Goal: Task Accomplishment & Management: Use online tool/utility

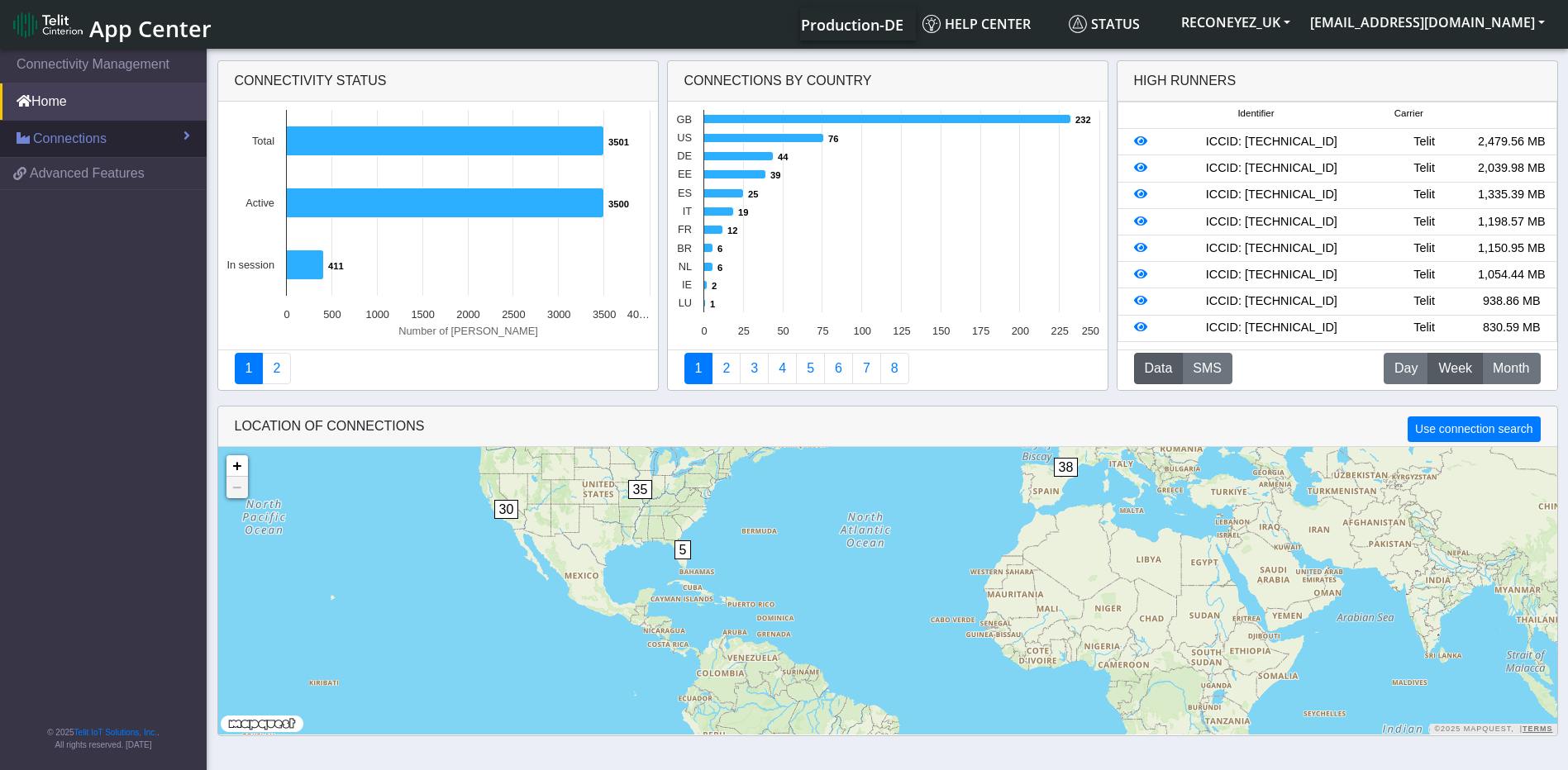
click at [97, 135] on span "Connections" at bounding box center [69, 139] width 74 height 19
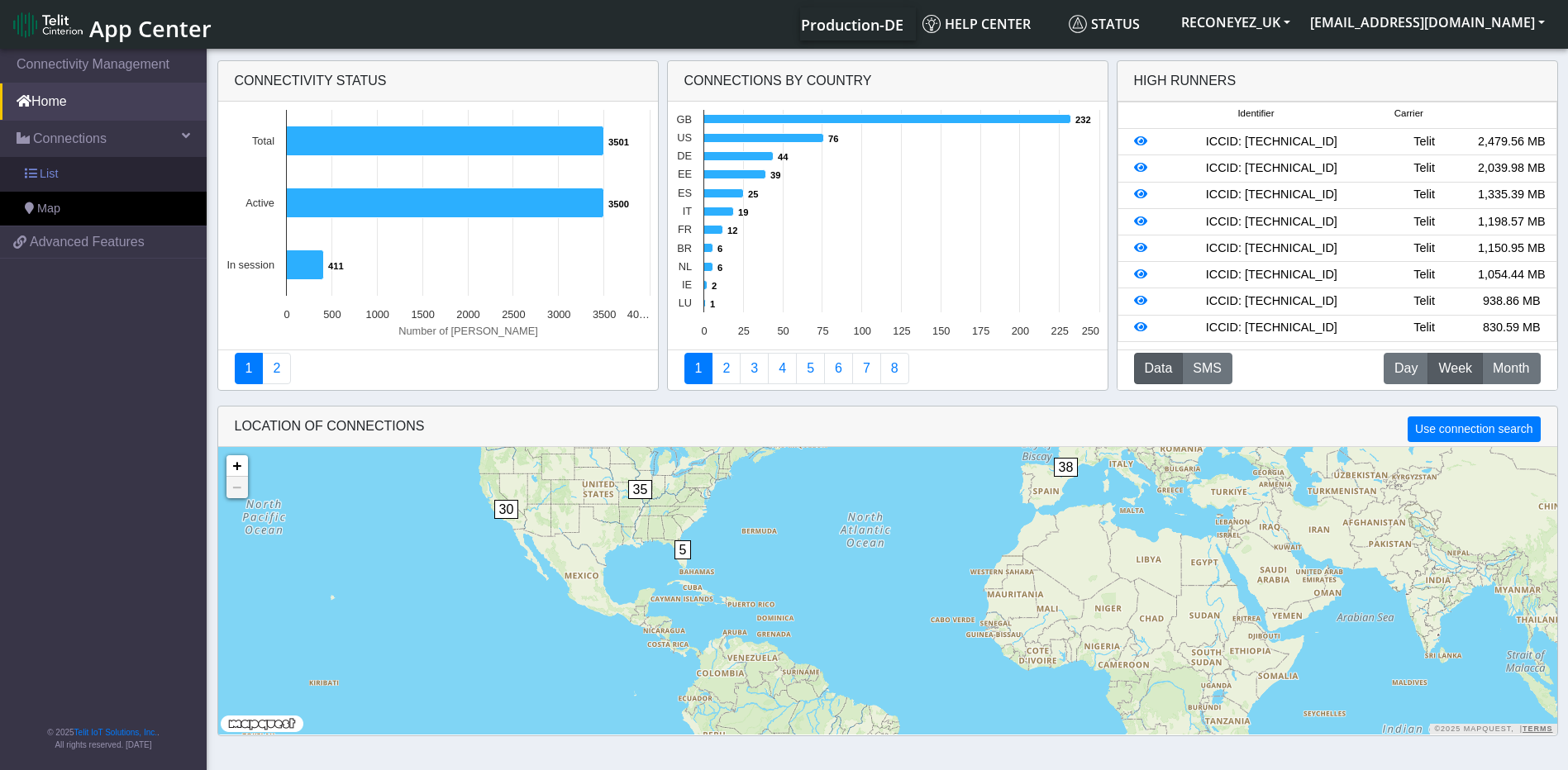
click at [78, 178] on link "List" at bounding box center [103, 174] width 206 height 35
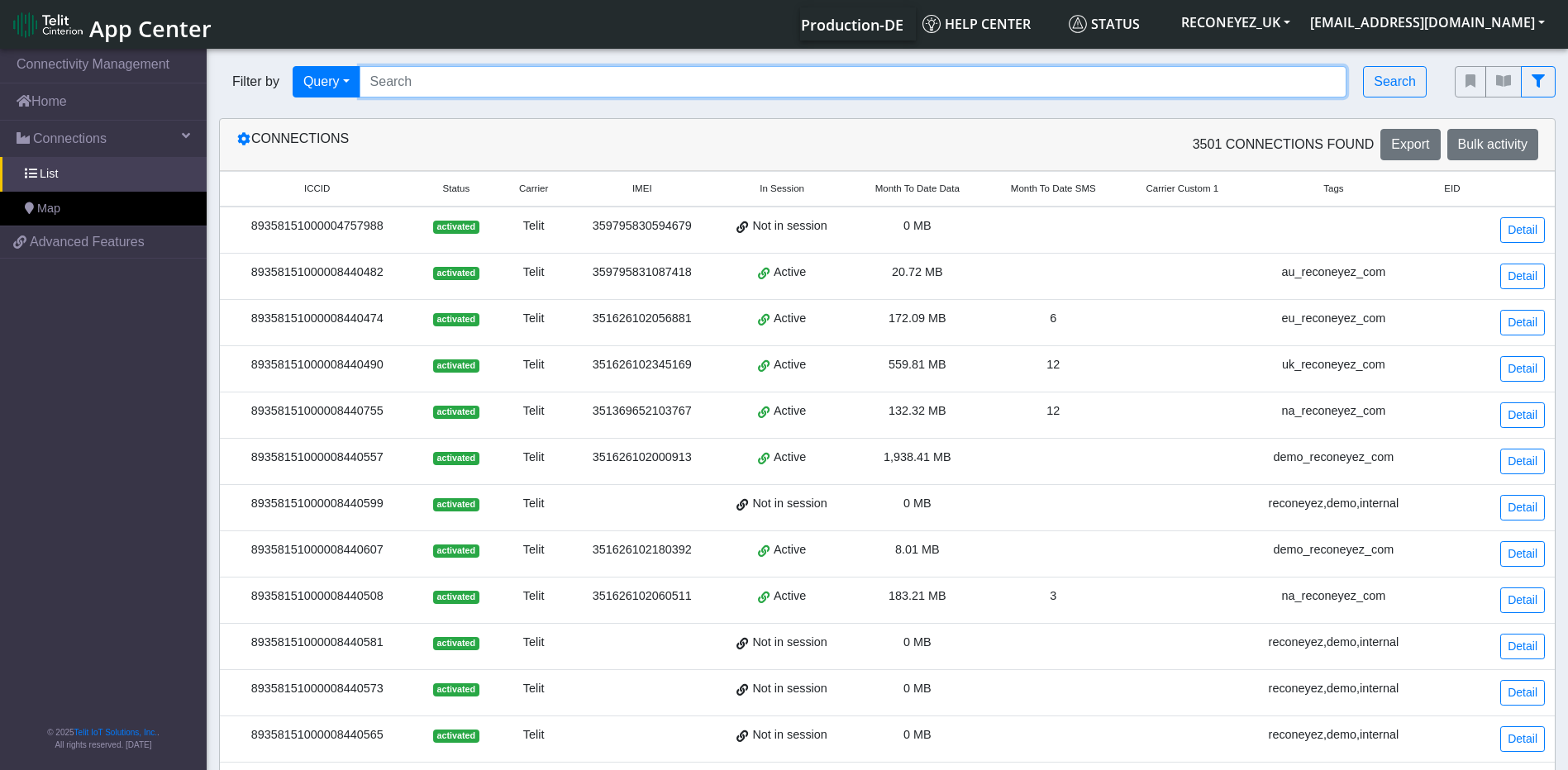
click at [912, 90] on input "Search..." at bounding box center [853, 81] width 987 height 31
paste input "89358151000008421474"
type input "89358151000008421474"
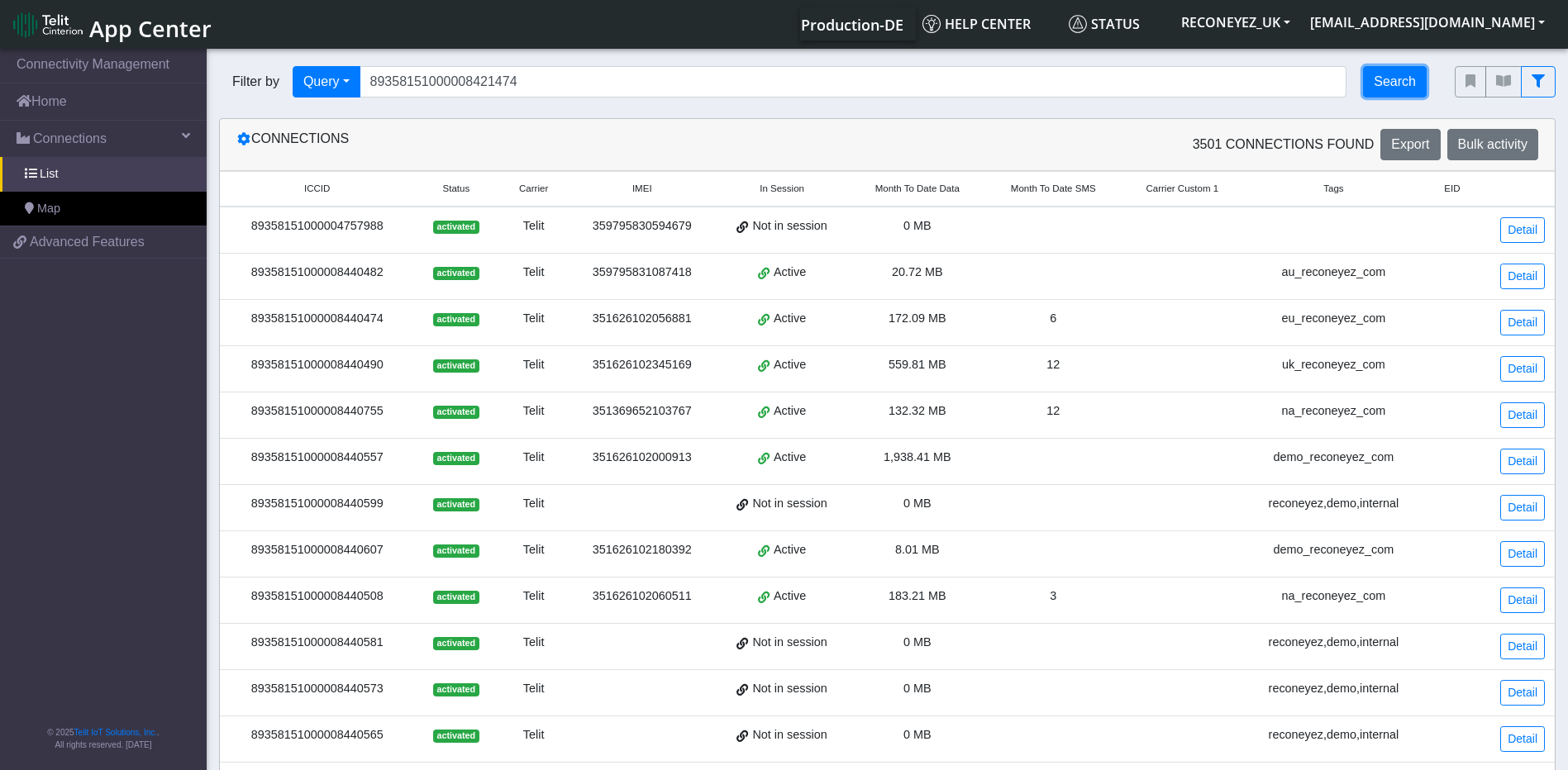
click at [1381, 93] on button "Search" at bounding box center [1394, 81] width 63 height 31
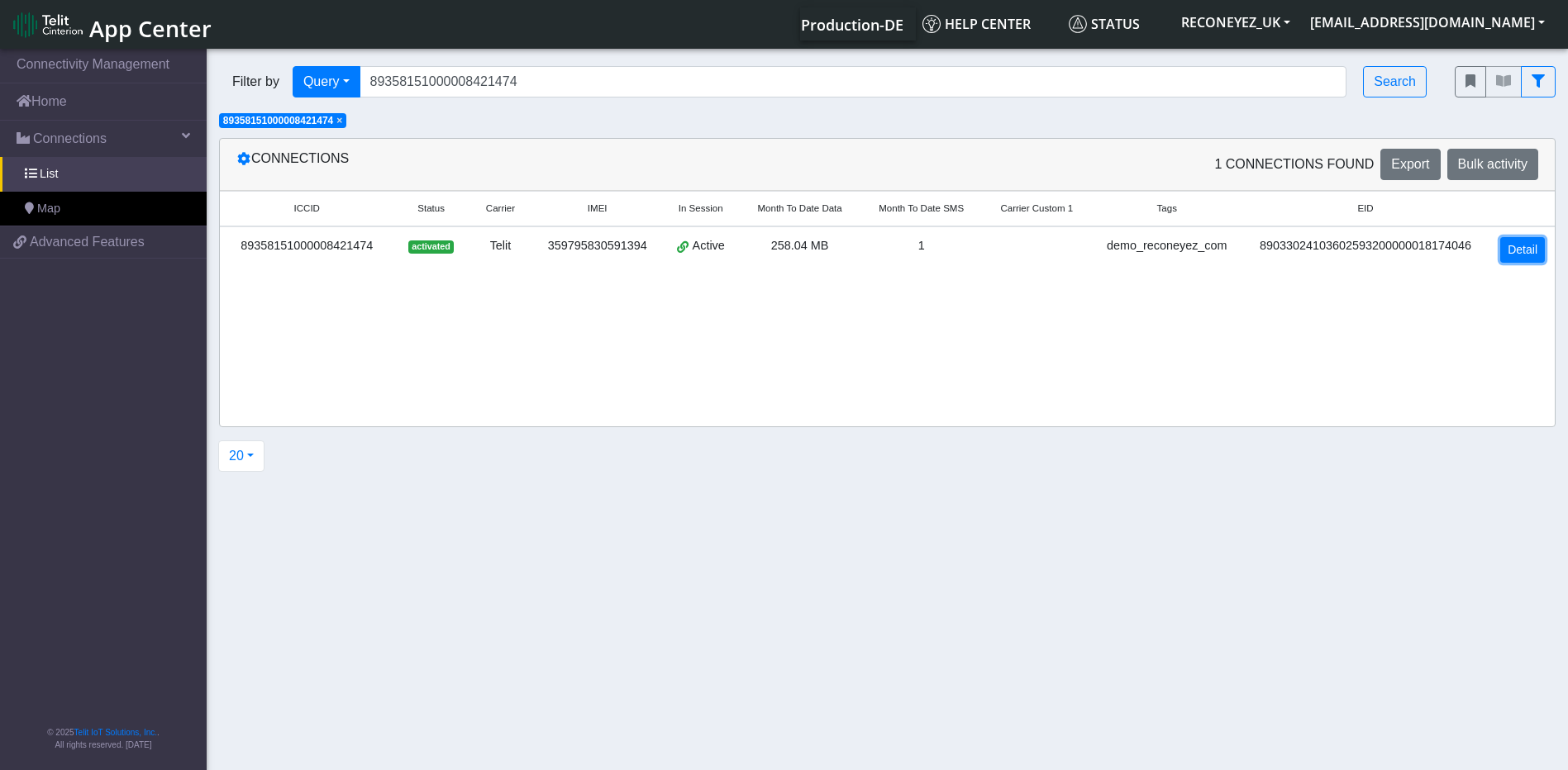
click at [1524, 248] on link "Detail" at bounding box center [1522, 250] width 45 height 25
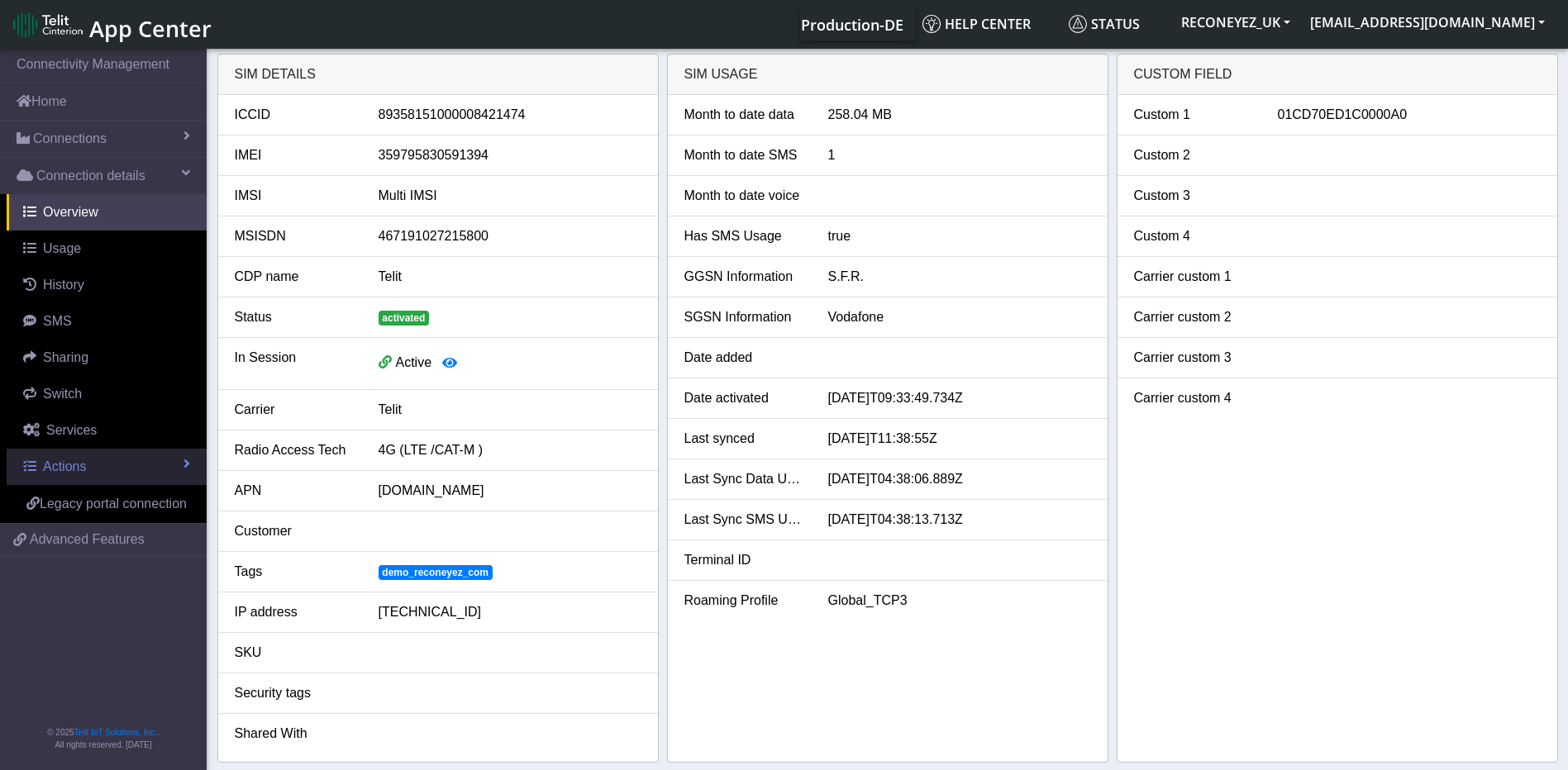
click at [91, 467] on link "Actions" at bounding box center [107, 467] width 200 height 36
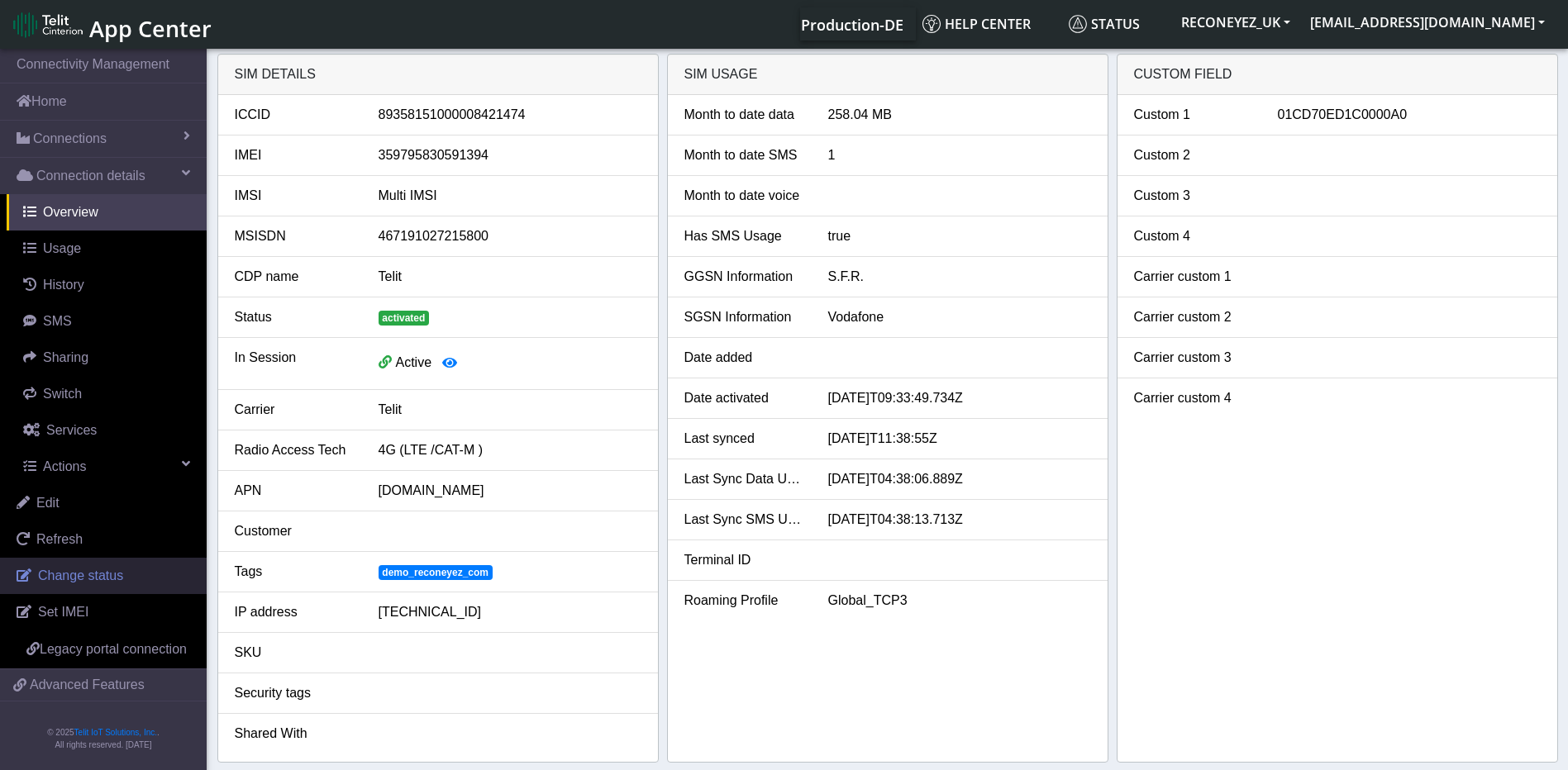
click at [75, 574] on span "Change status" at bounding box center [80, 576] width 85 height 14
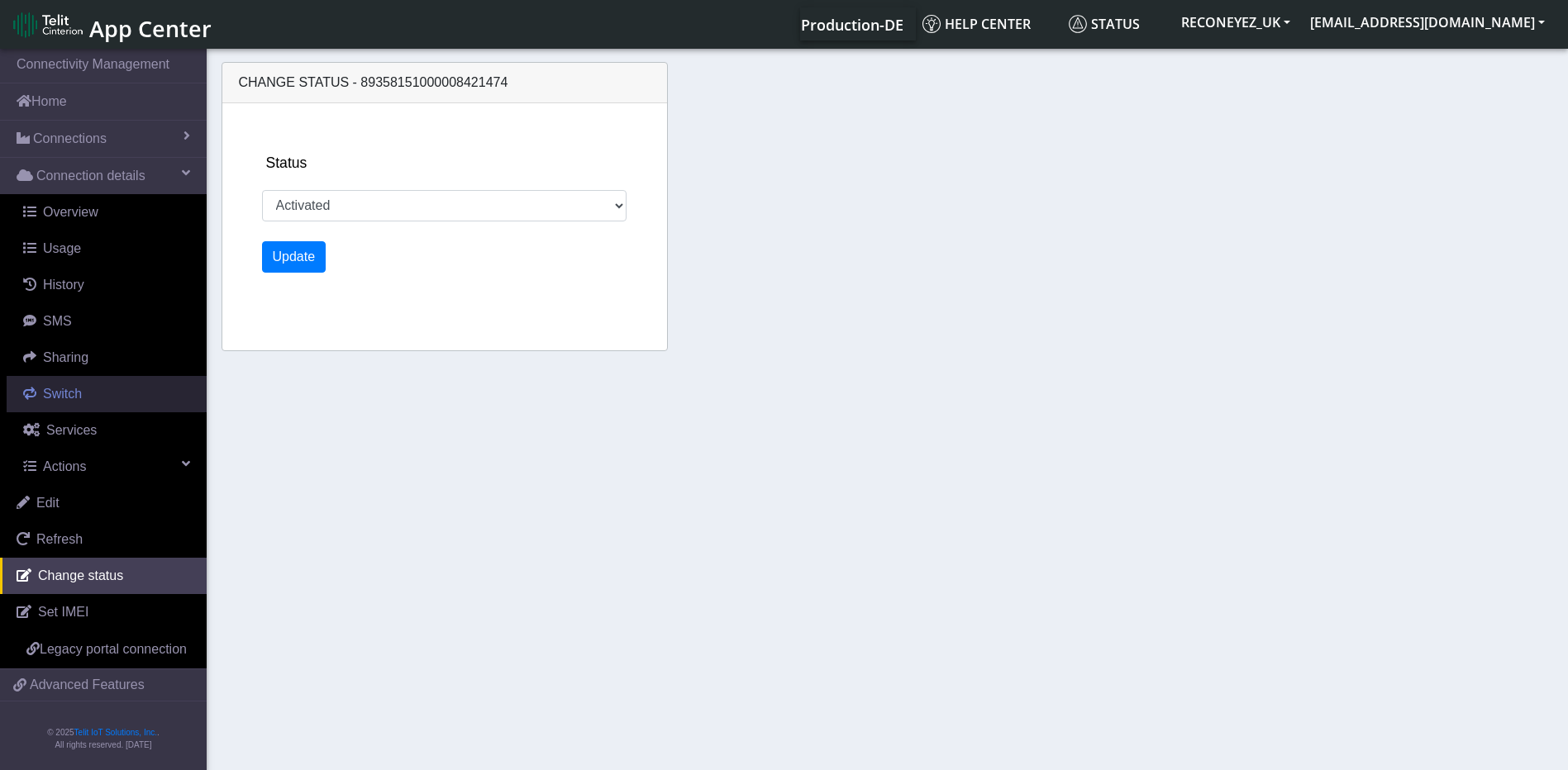
click at [80, 405] on link "Switch" at bounding box center [107, 394] width 200 height 36
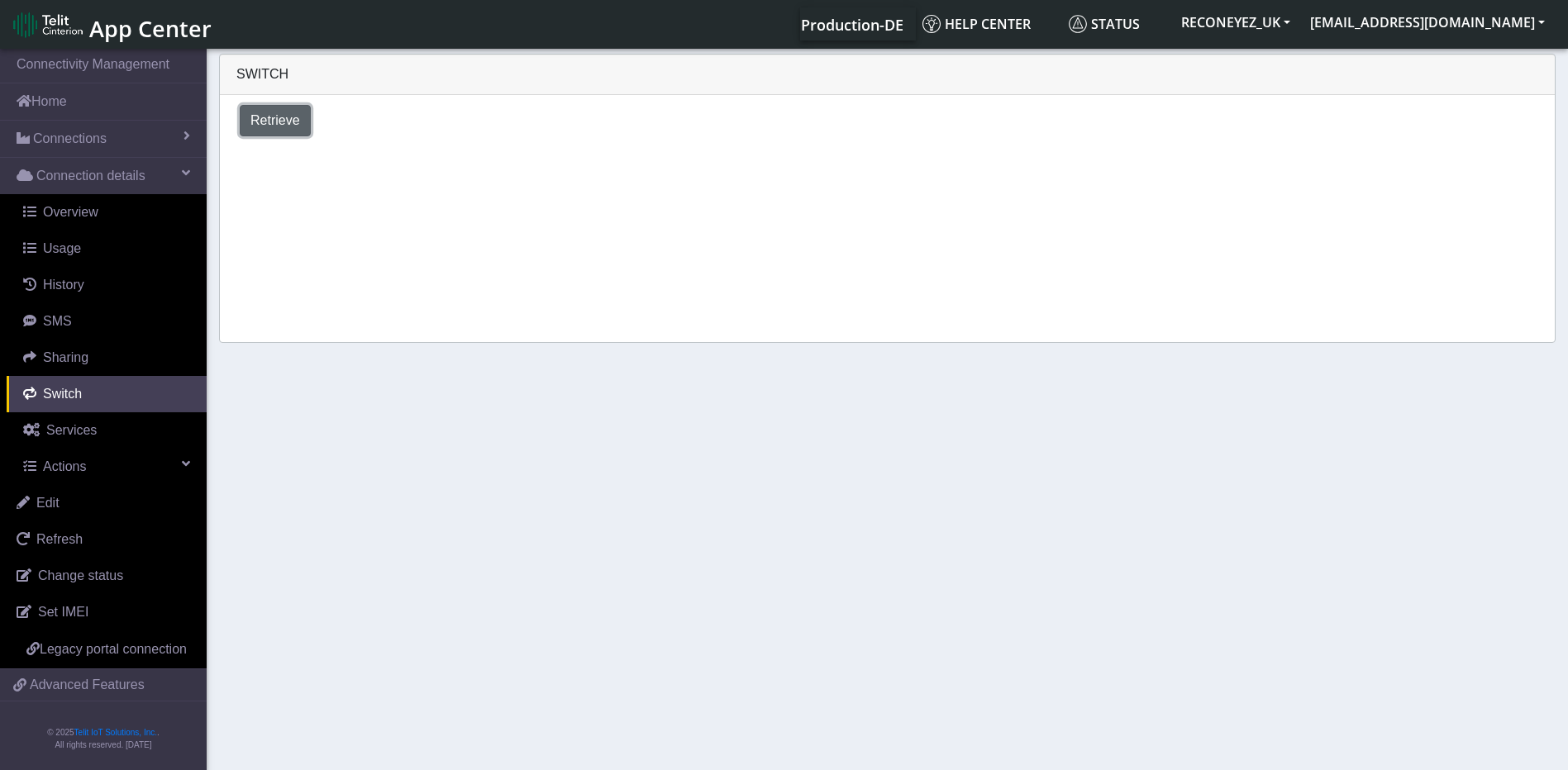
click at [266, 113] on span "Retrieve" at bounding box center [275, 120] width 50 height 14
select select "[GEOGRAPHIC_DATA]"
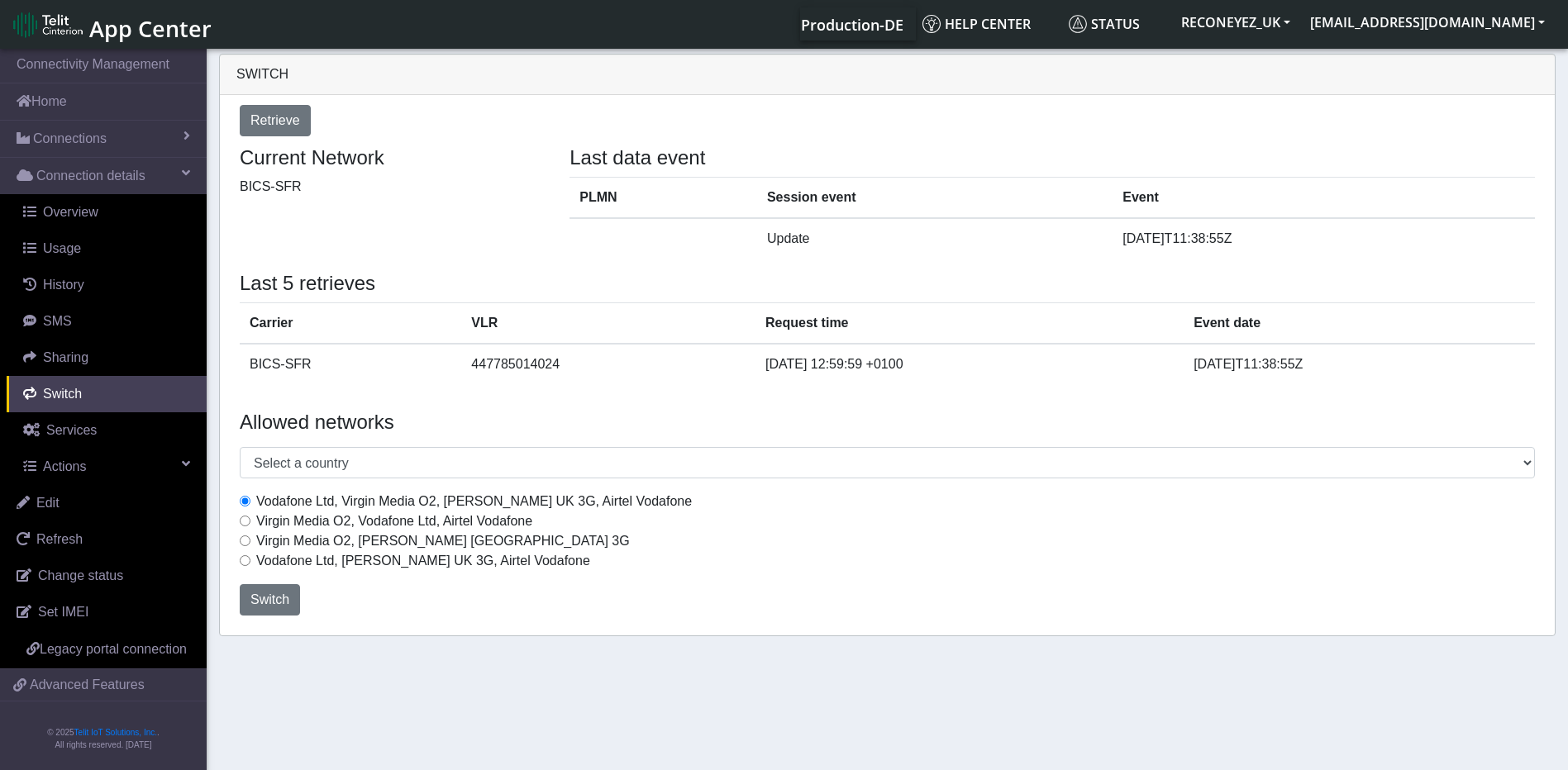
click at [244, 521] on input "Virgin Media O2, Vodafone Ltd, Airtel Vodafone" at bounding box center [245, 521] width 11 height 11
radio input "true"
click at [261, 597] on span "Switch" at bounding box center [270, 599] width 39 height 14
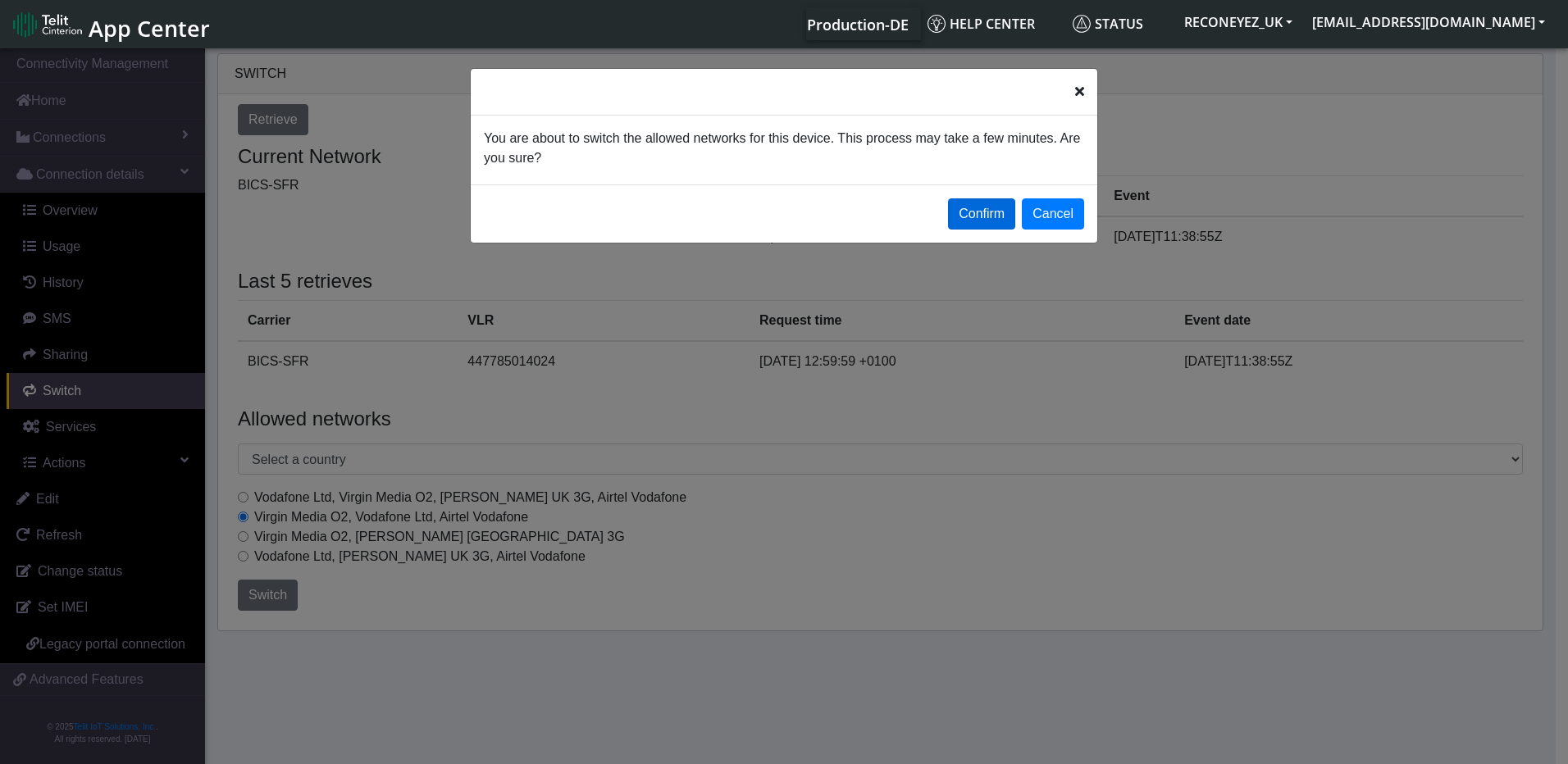
click at [996, 220] on button "Confirm" at bounding box center [982, 214] width 67 height 31
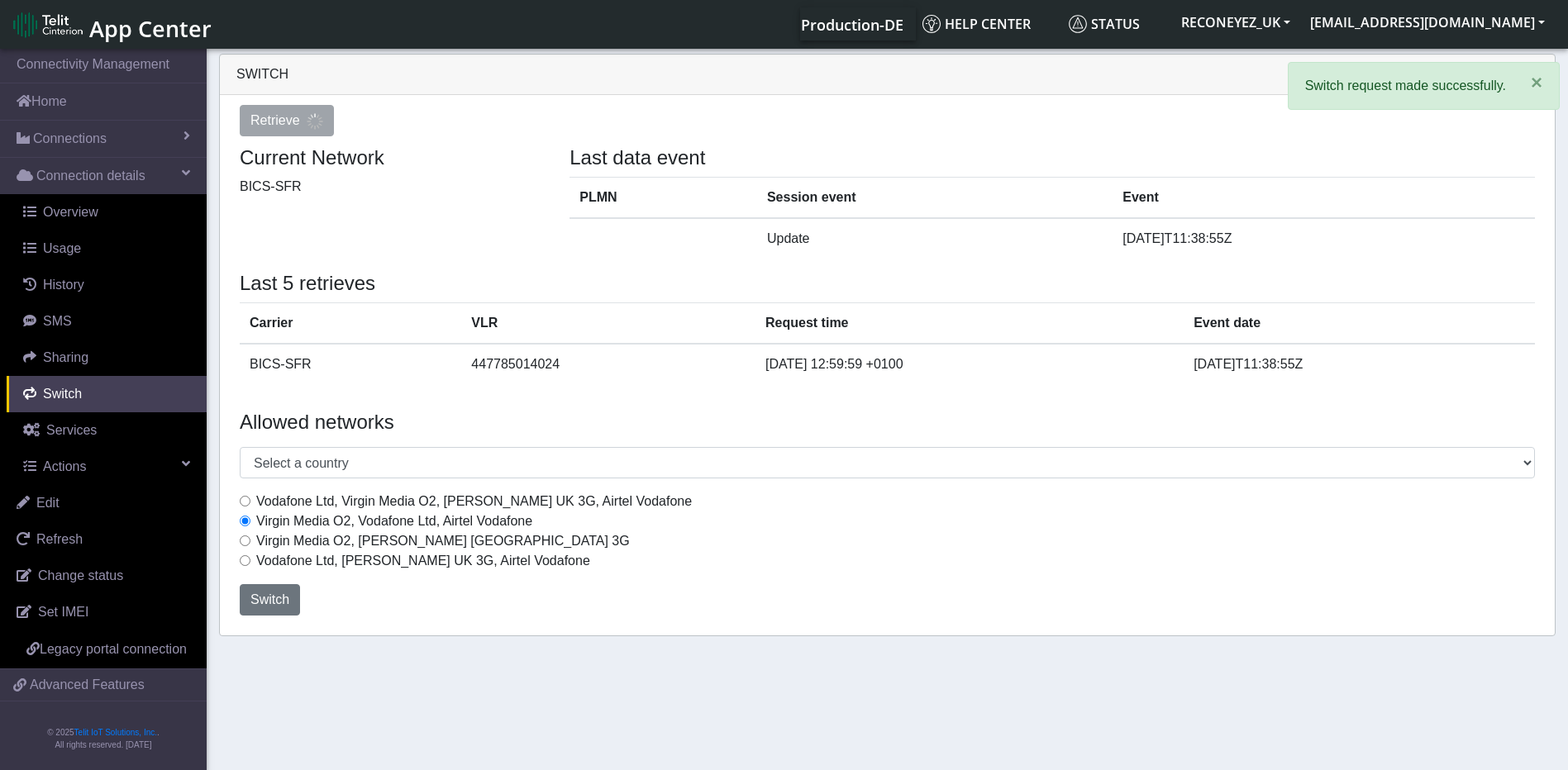
select select "[GEOGRAPHIC_DATA]"
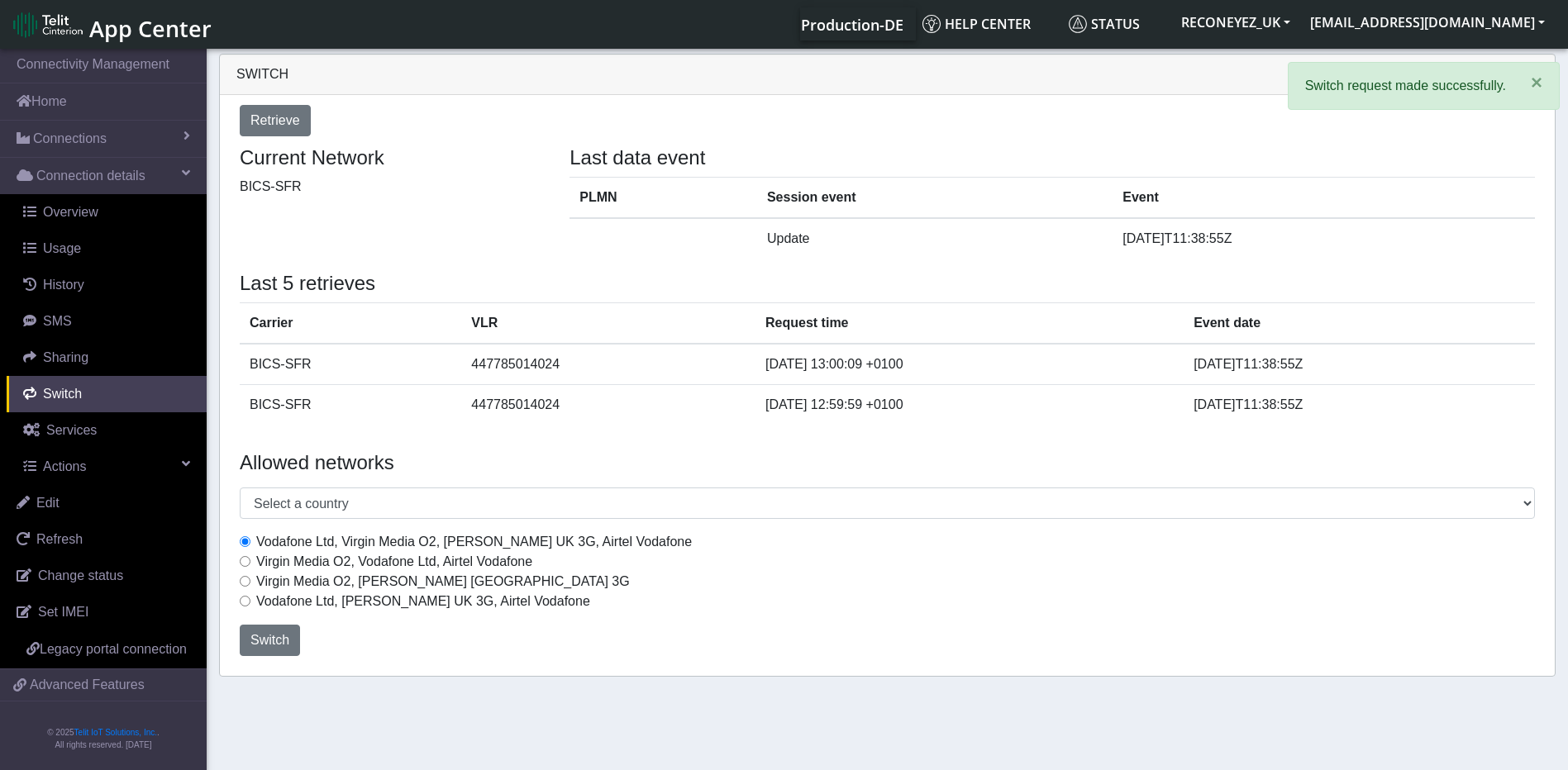
click at [244, 567] on input "Virgin Media O2, Vodafone Ltd, Airtel Vodafone" at bounding box center [245, 561] width 11 height 11
radio input "true"
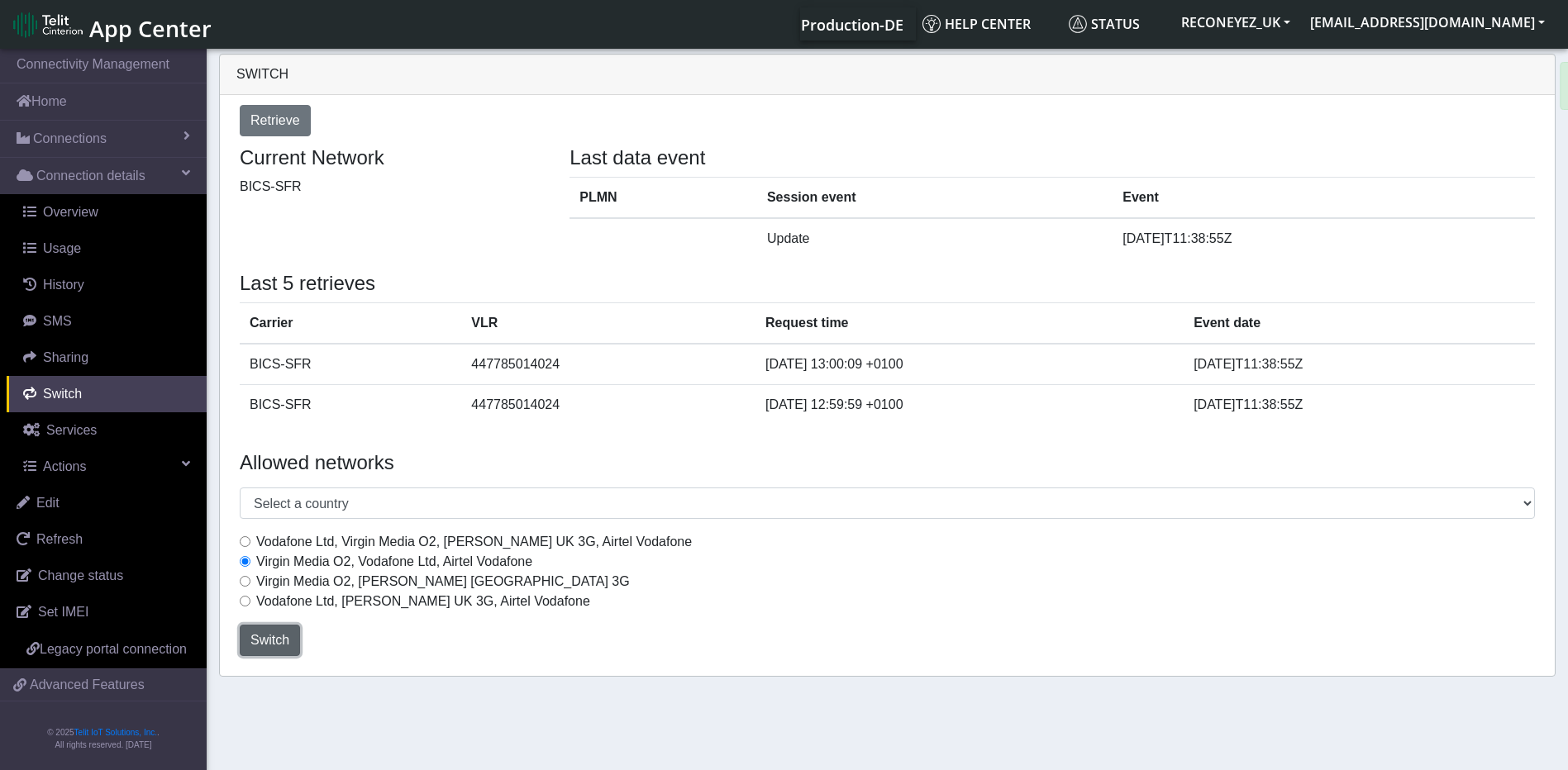
click at [263, 633] on span "Switch" at bounding box center [270, 640] width 39 height 14
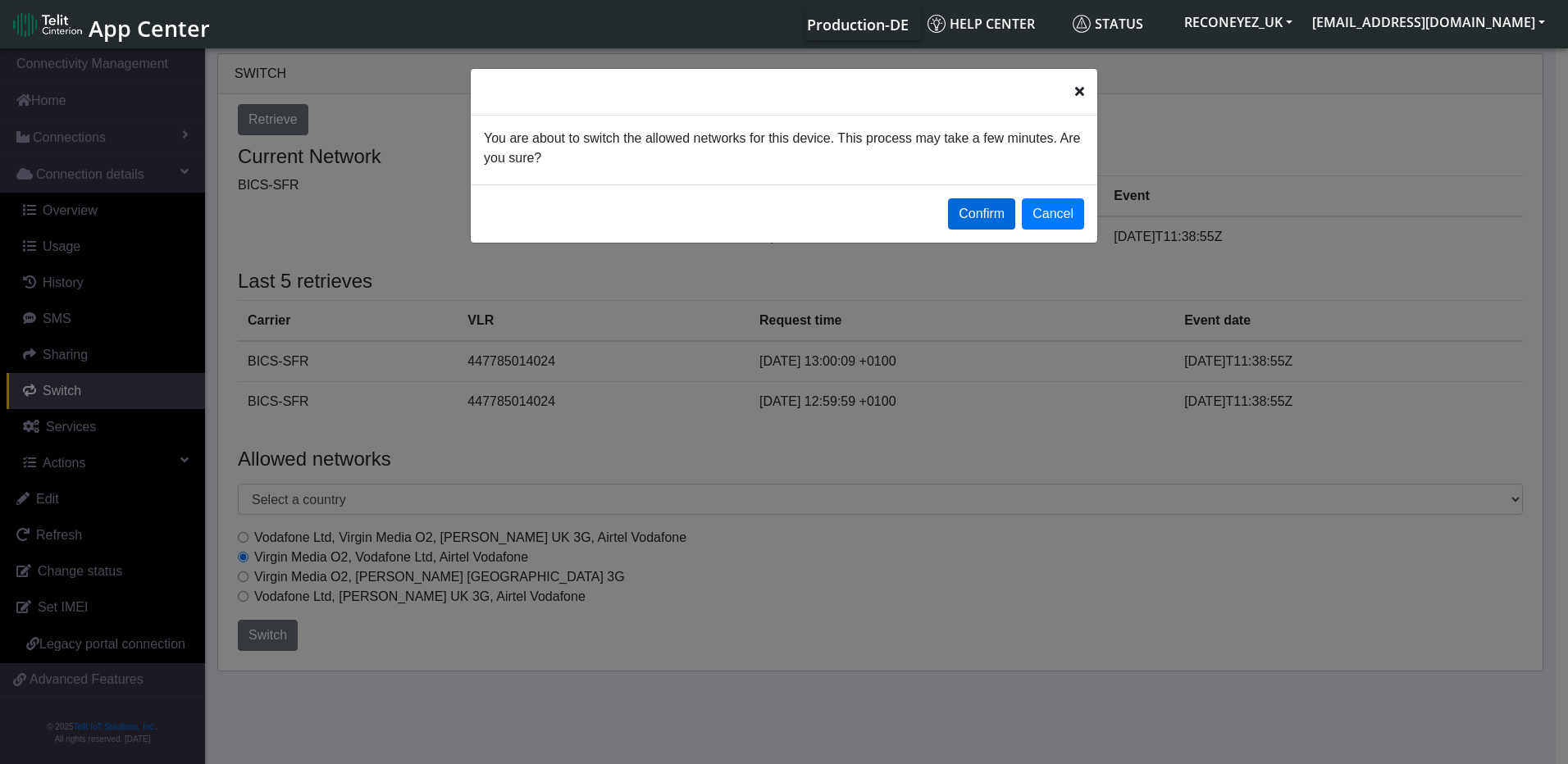
click at [985, 215] on button "Confirm" at bounding box center [982, 214] width 67 height 31
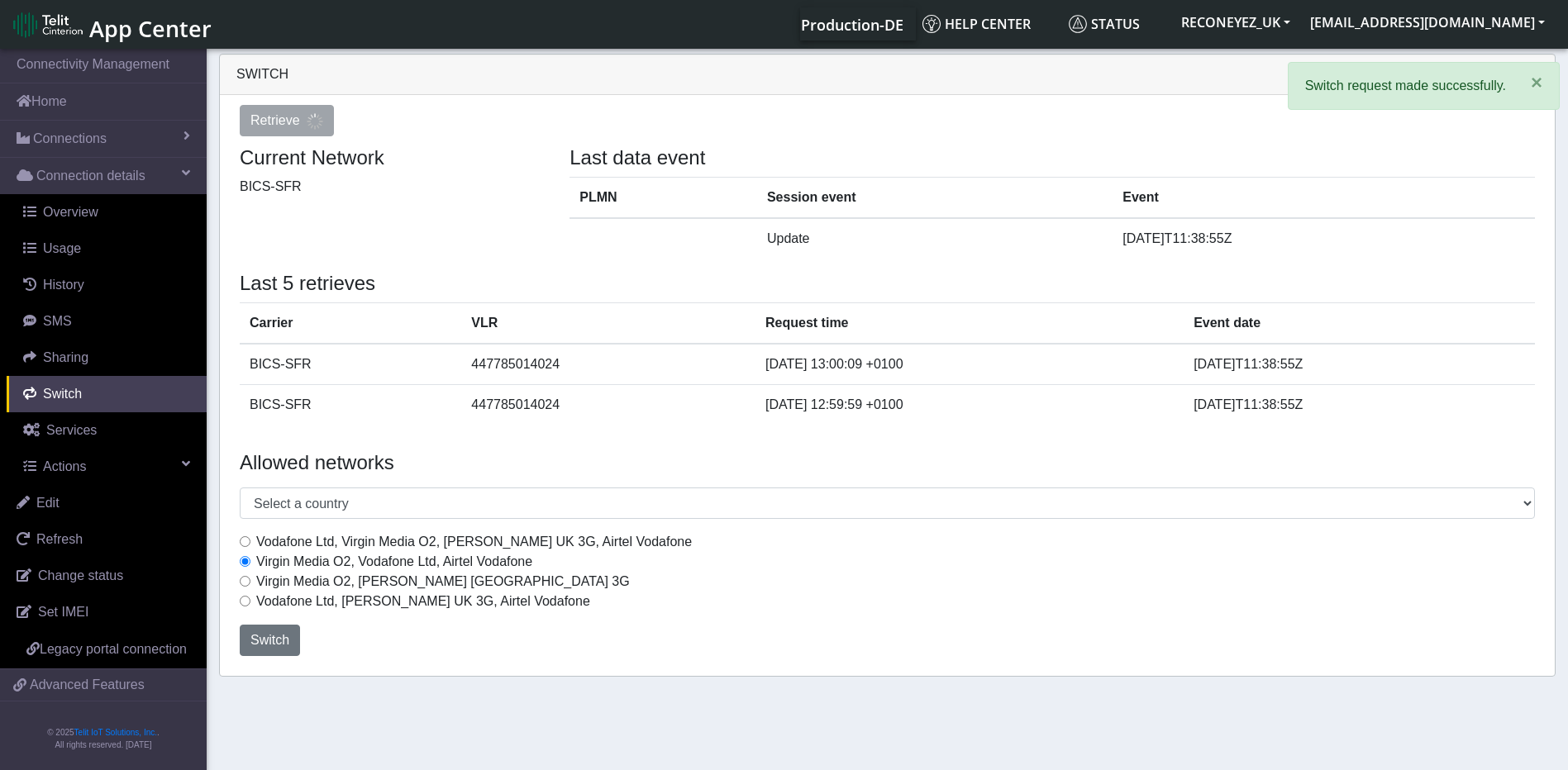
select select "[GEOGRAPHIC_DATA]"
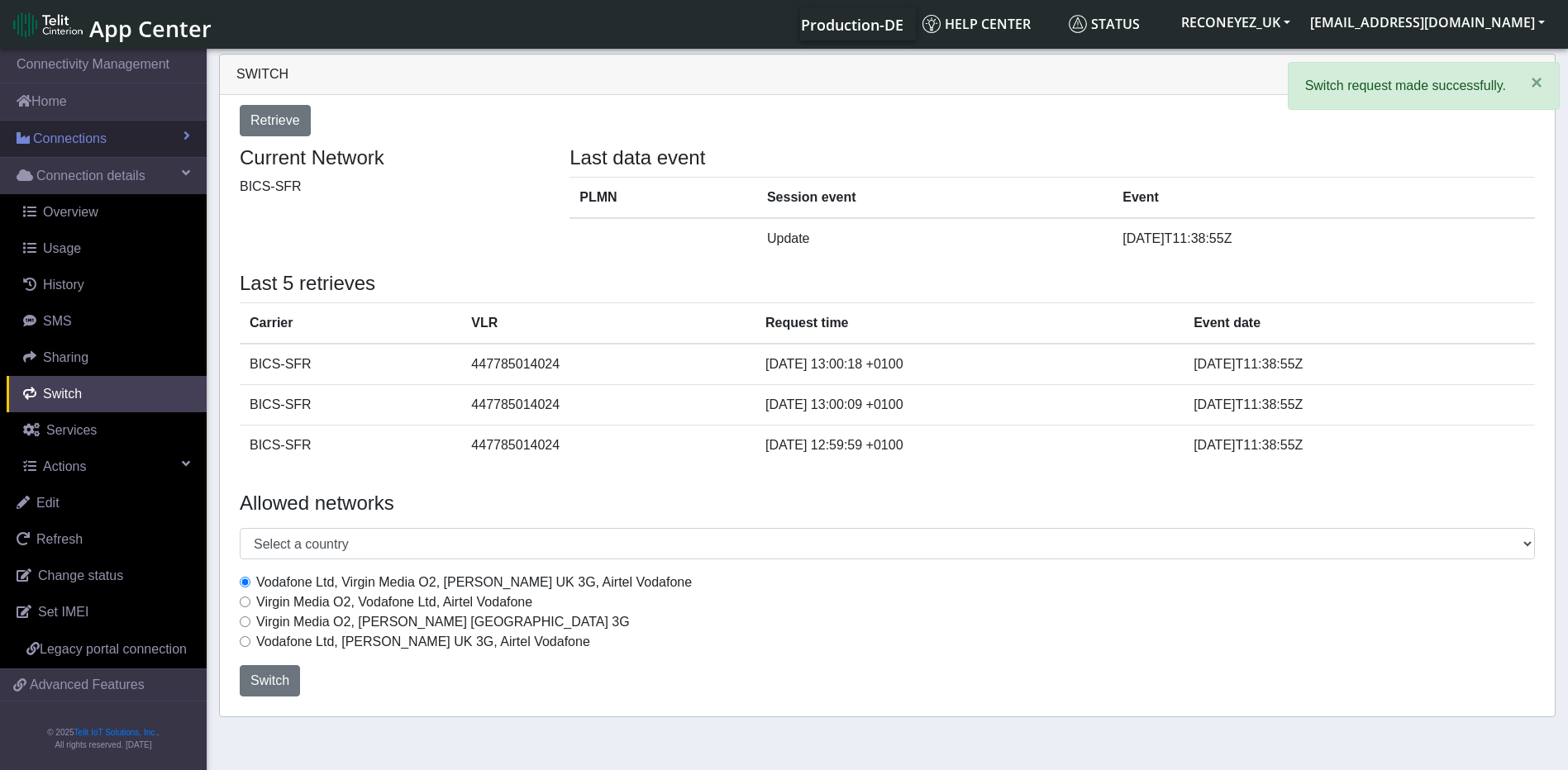
click at [93, 150] on link "Connections" at bounding box center [103, 139] width 206 height 36
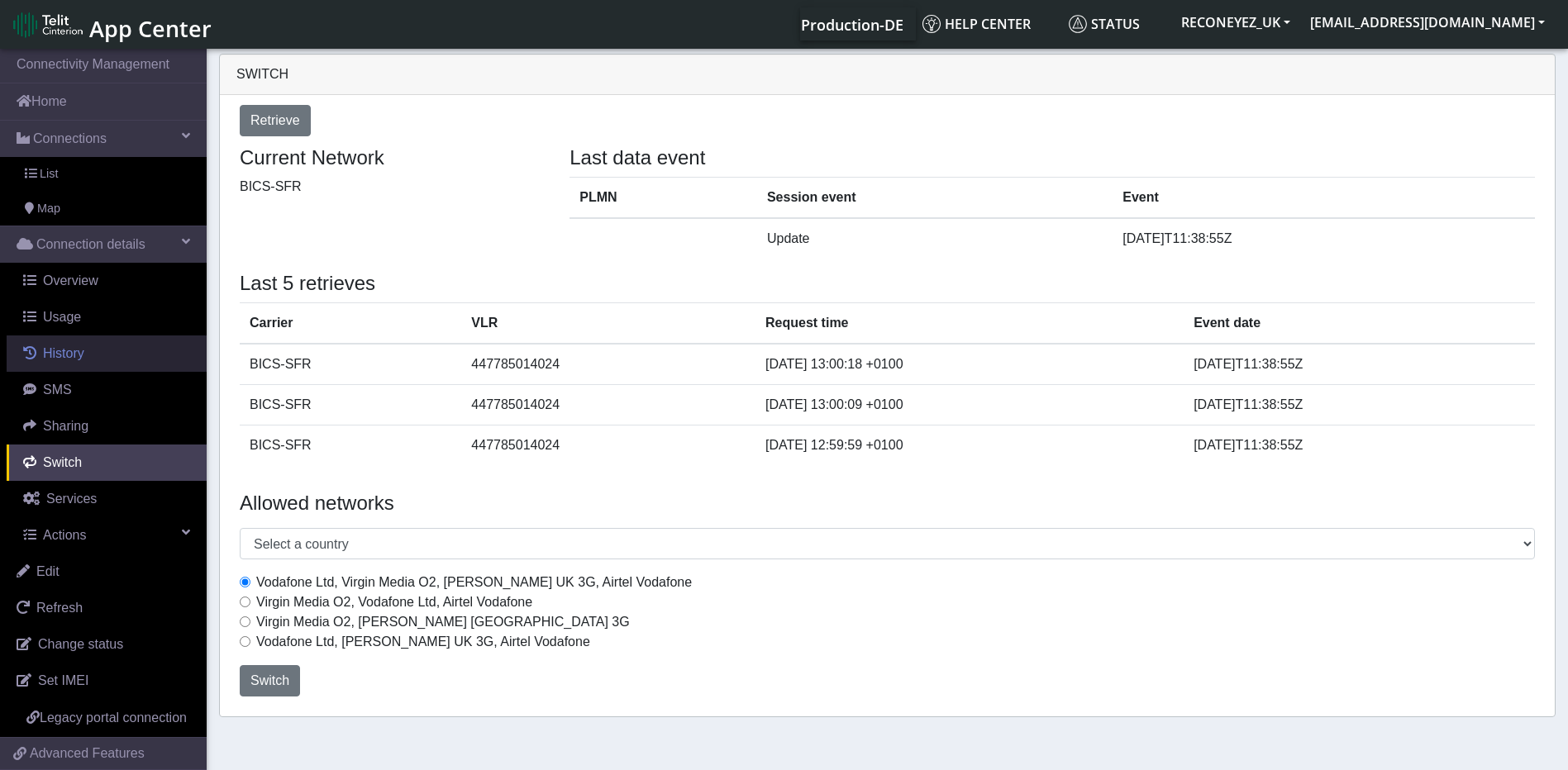
click at [62, 357] on span "History" at bounding box center [63, 353] width 41 height 14
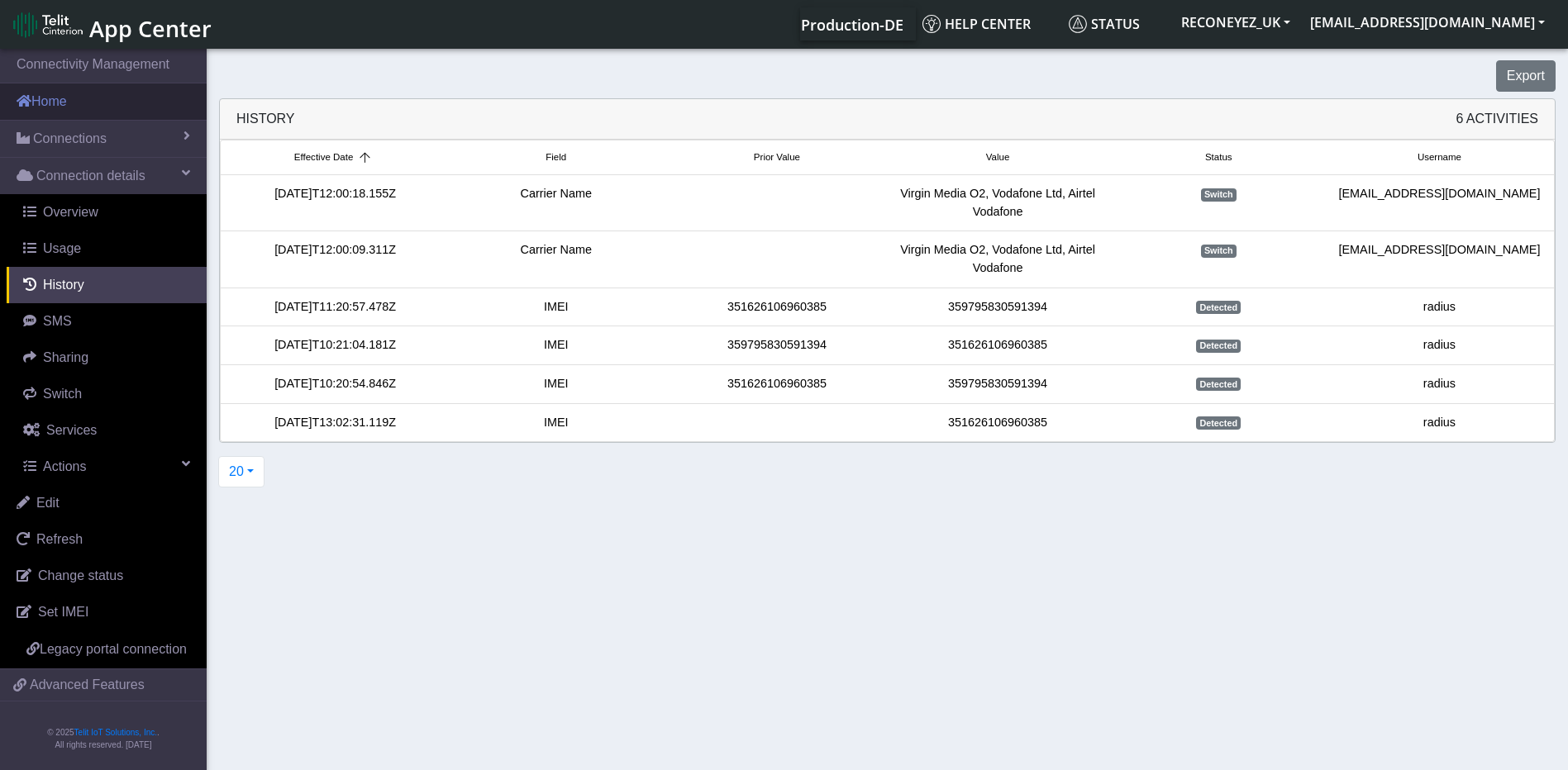
click at [57, 97] on link "Home" at bounding box center [103, 101] width 206 height 36
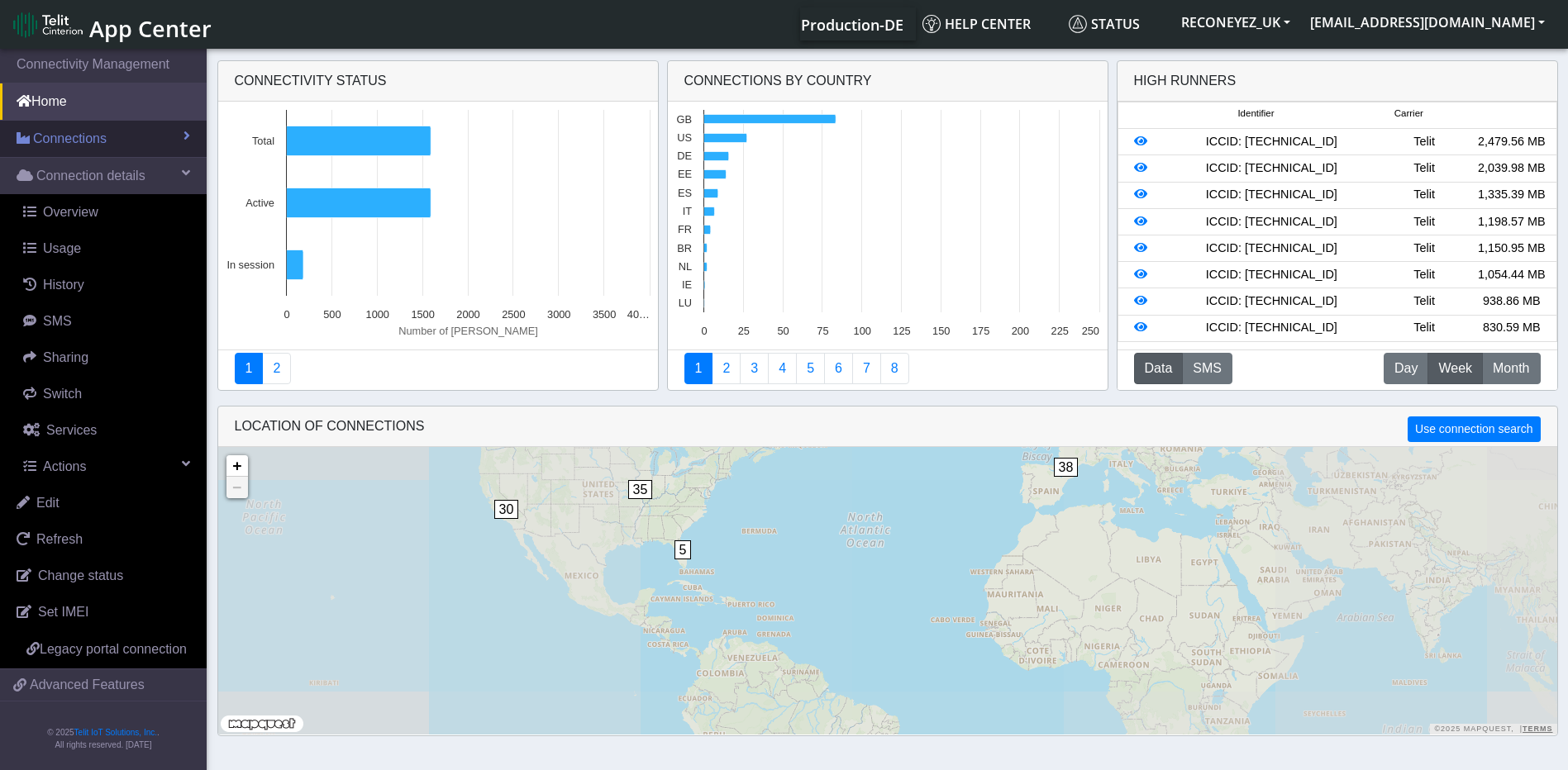
click at [60, 138] on span "Connections" at bounding box center [69, 139] width 74 height 19
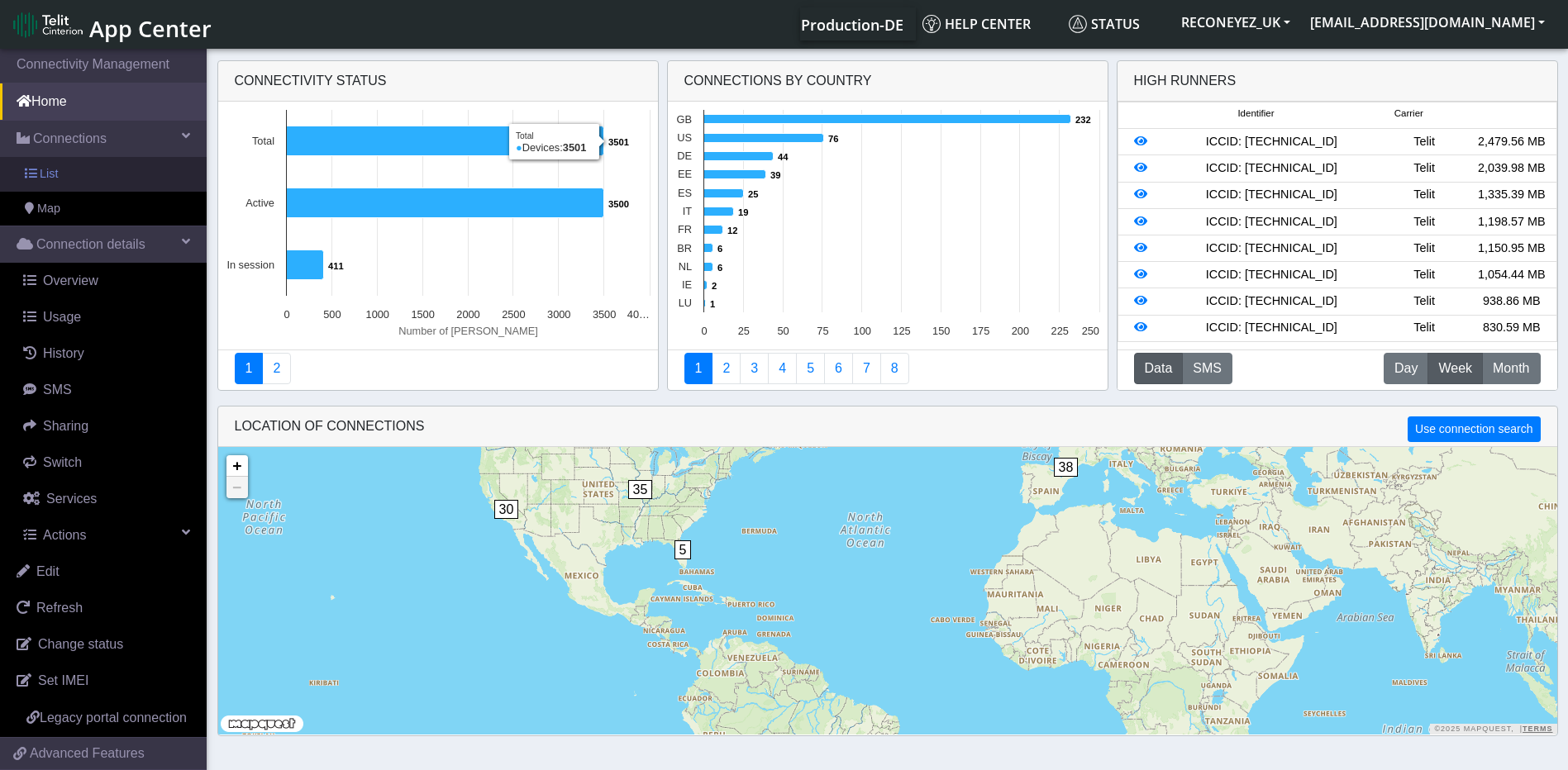
click at [89, 176] on link "List" at bounding box center [103, 174] width 206 height 35
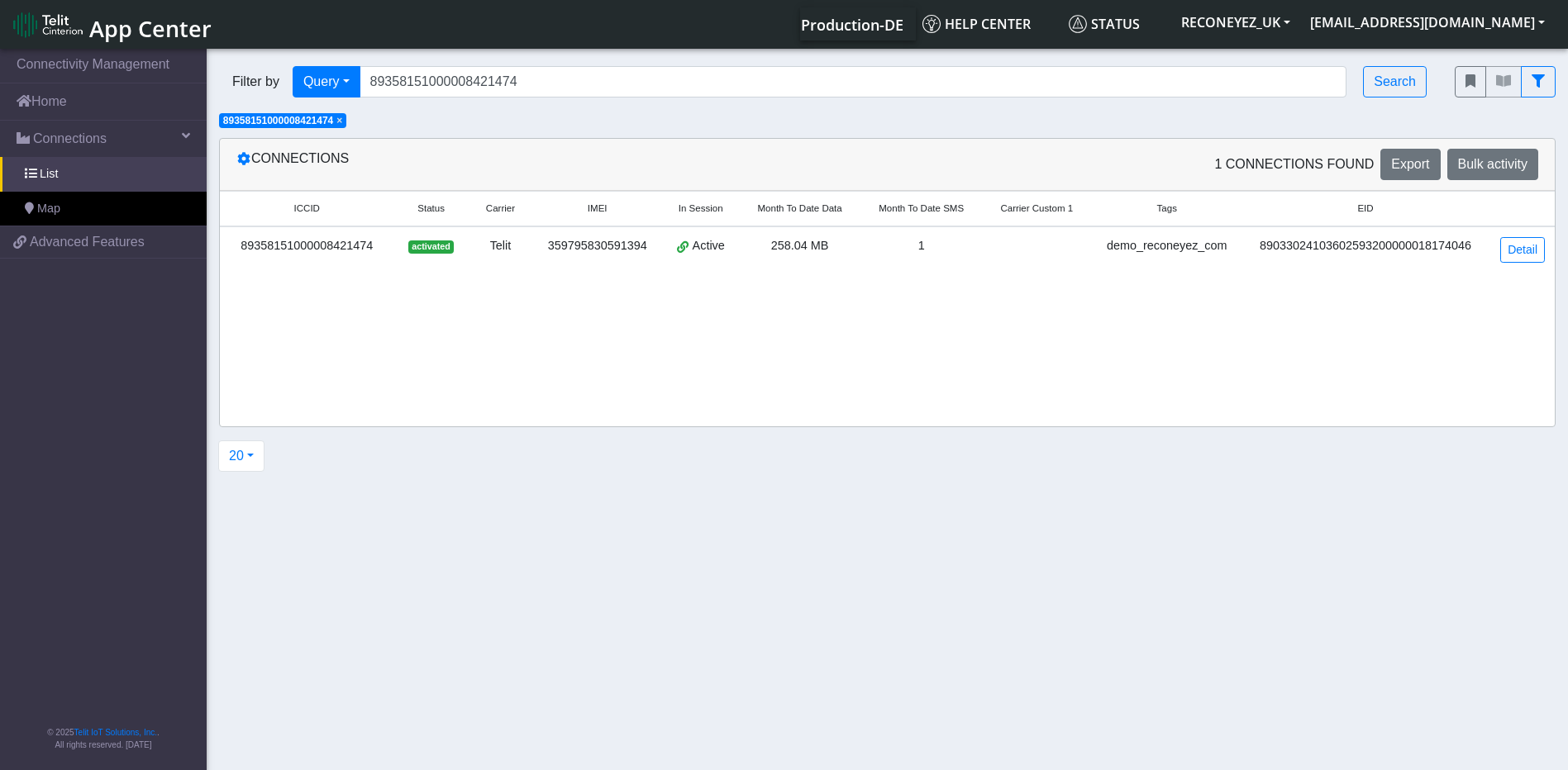
click at [928, 47] on nav "App Center Production-DE Help center Status RECONEYEZ_UK [PERSON_NAME][EMAIL_AD…" at bounding box center [784, 25] width 1568 height 49
click at [342, 125] on span "×" at bounding box center [339, 121] width 6 height 12
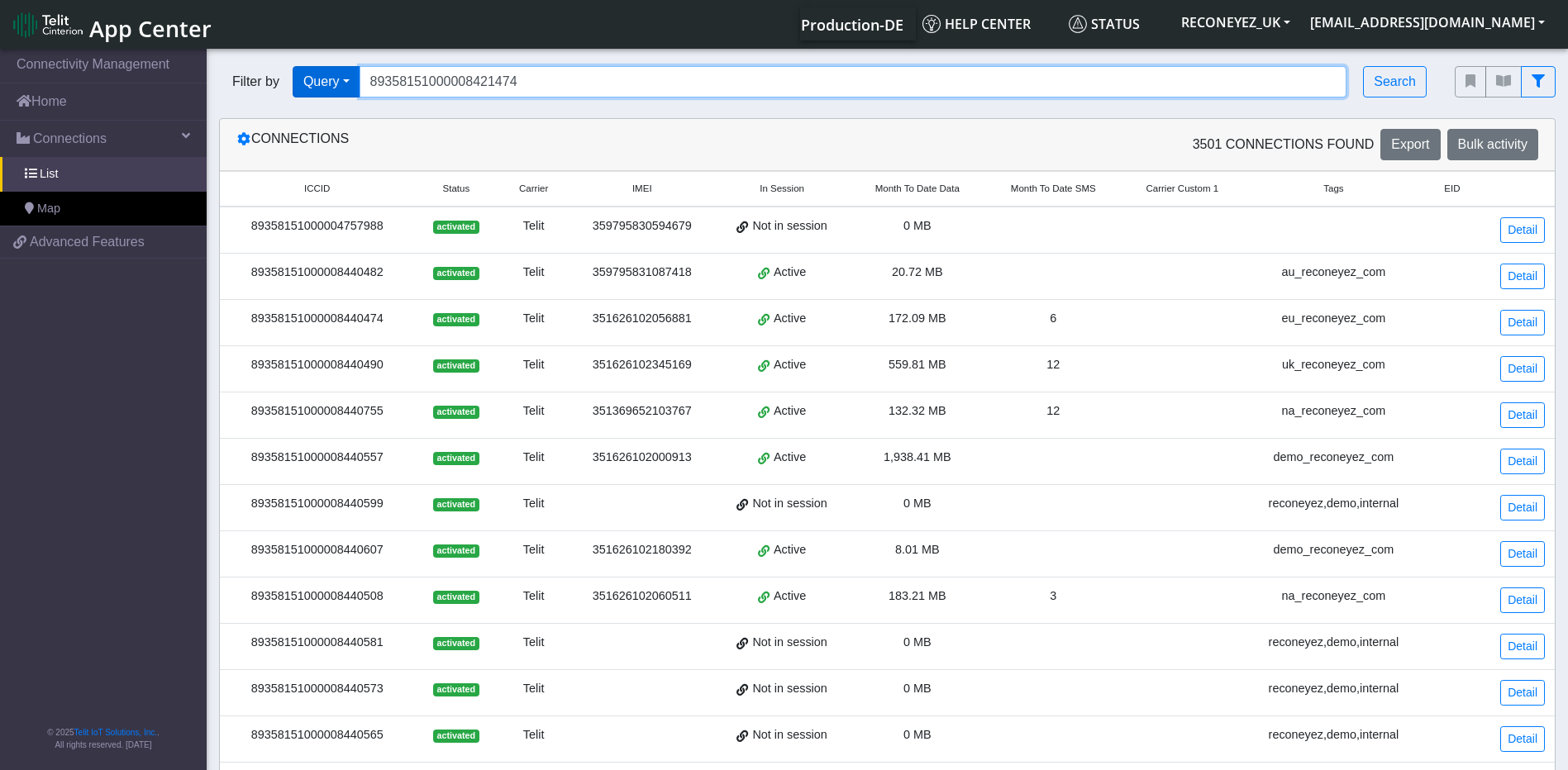
drag, startPoint x: 577, startPoint y: 93, endPoint x: 354, endPoint y: 85, distance: 223.1
click at [354, 85] on div "Filter by Query Query In Session Not connected Tags Country Operator 8935815100…" at bounding box center [824, 81] width 1210 height 31
paste input "89358151000008444427"
type input "89358151000008444427"
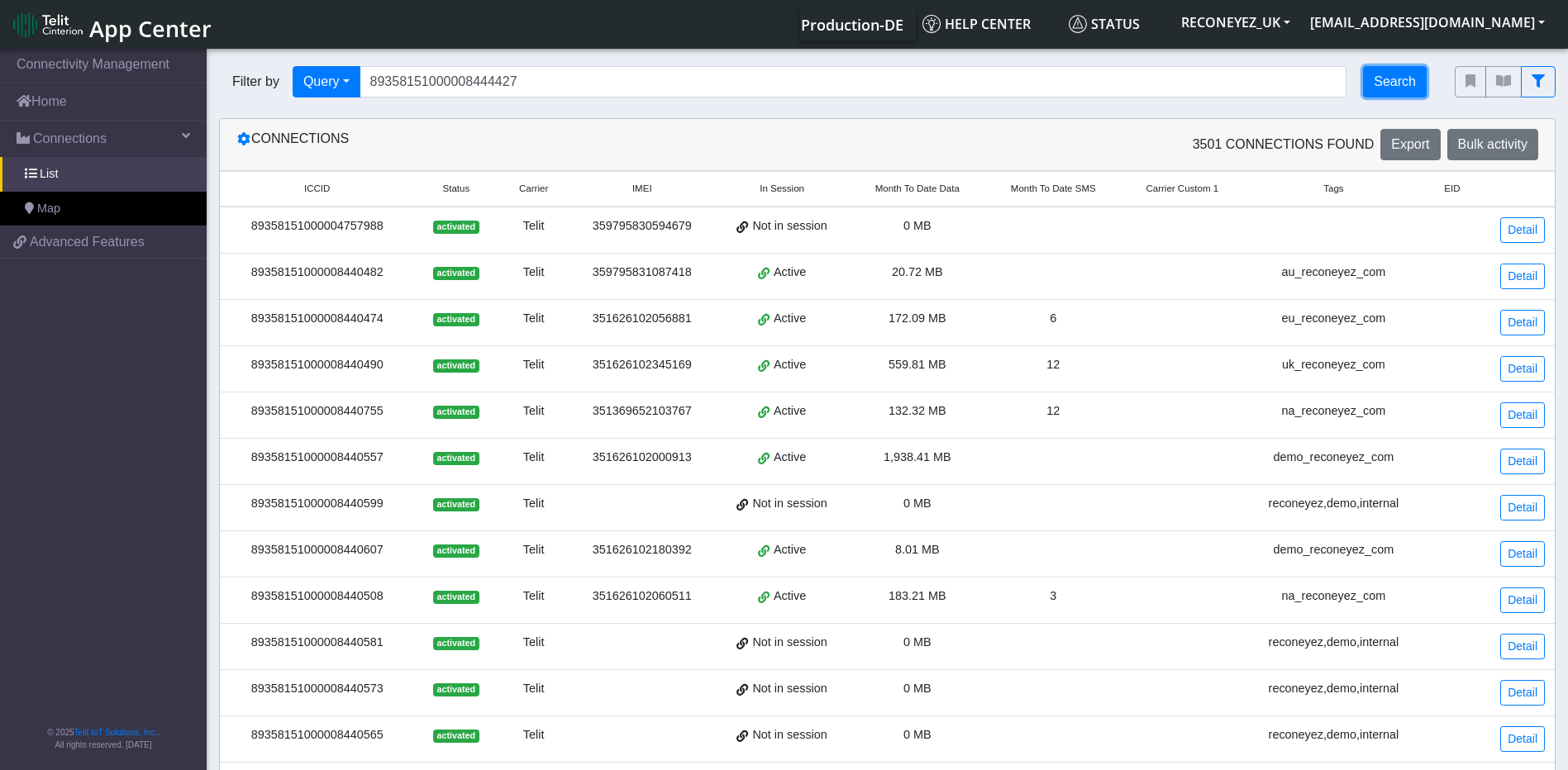
click at [1393, 92] on button "Search" at bounding box center [1394, 81] width 63 height 31
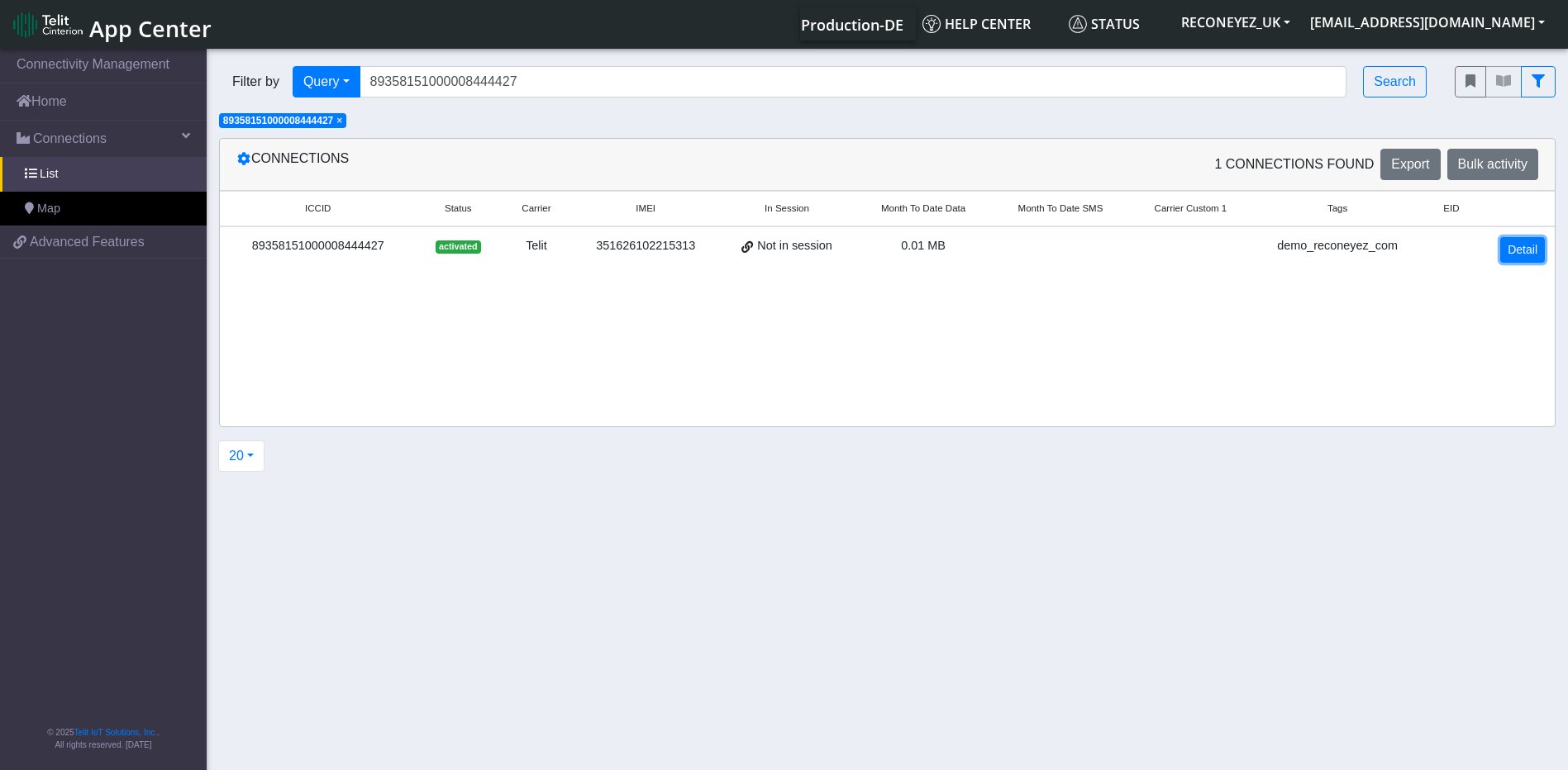
click at [1532, 257] on link "Detail" at bounding box center [1522, 250] width 45 height 25
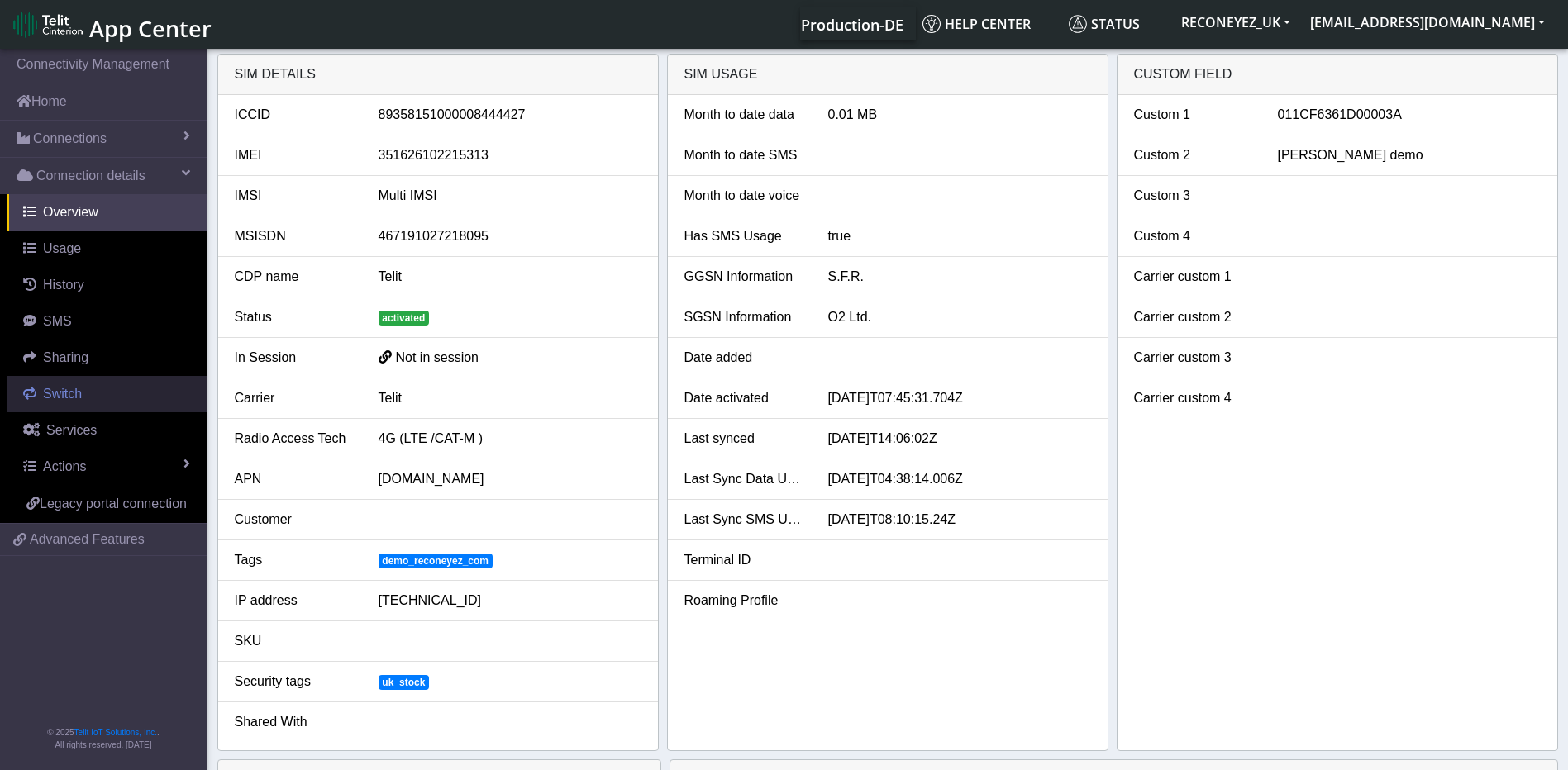
click at [70, 392] on span "Switch" at bounding box center [63, 394] width 39 height 14
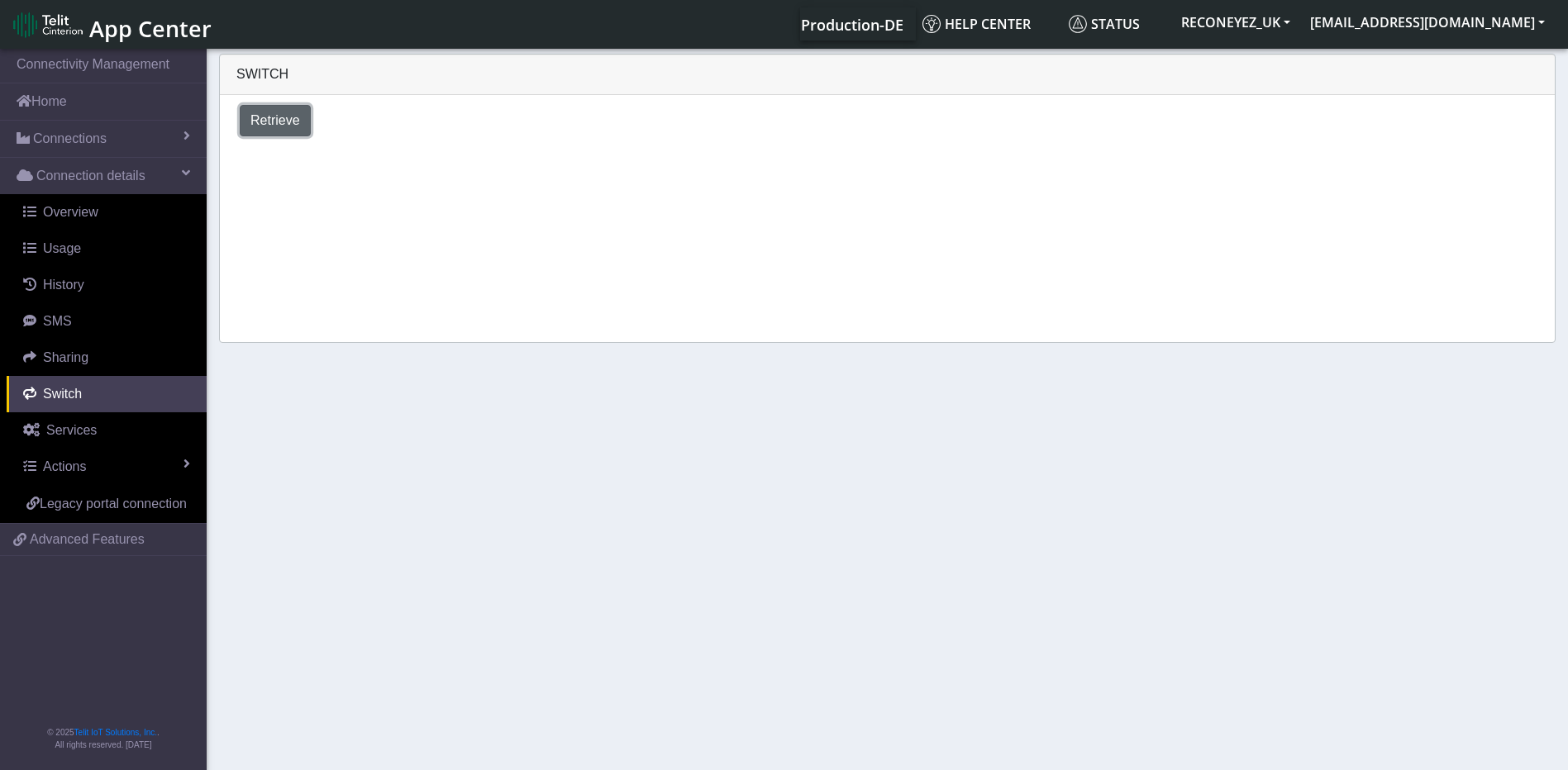
click at [276, 119] on span "Retrieve" at bounding box center [275, 120] width 50 height 14
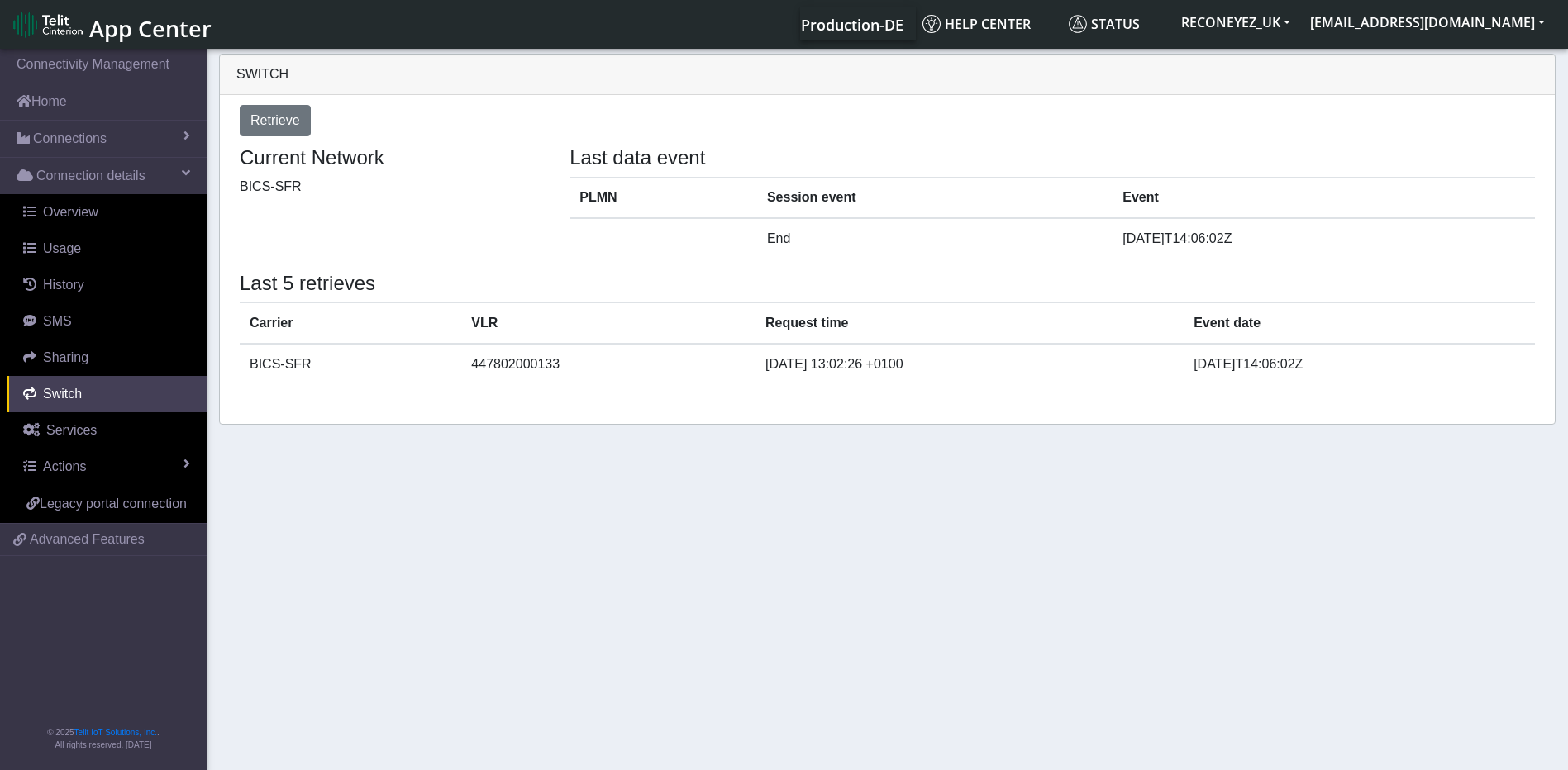
select select "[GEOGRAPHIC_DATA]"
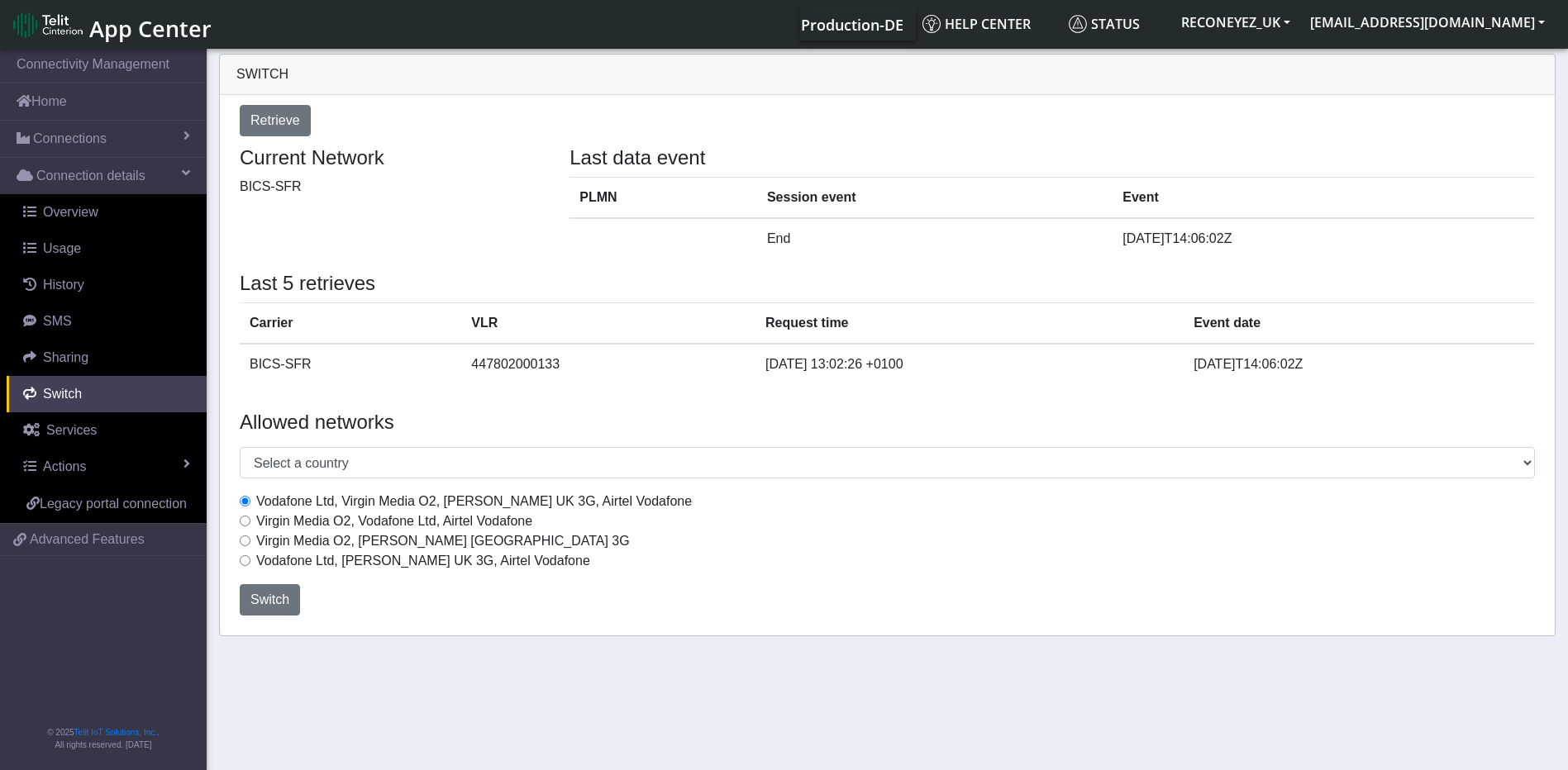
click at [312, 527] on label "Virgin Media O2, Vodafone Ltd, Airtel Vodafone" at bounding box center [394, 521] width 276 height 19
click at [250, 527] on input "Virgin Media O2, Vodafone Ltd, Airtel Vodafone" at bounding box center [245, 521] width 11 height 11
radio input "true"
click at [286, 597] on span "Switch" at bounding box center [270, 599] width 39 height 14
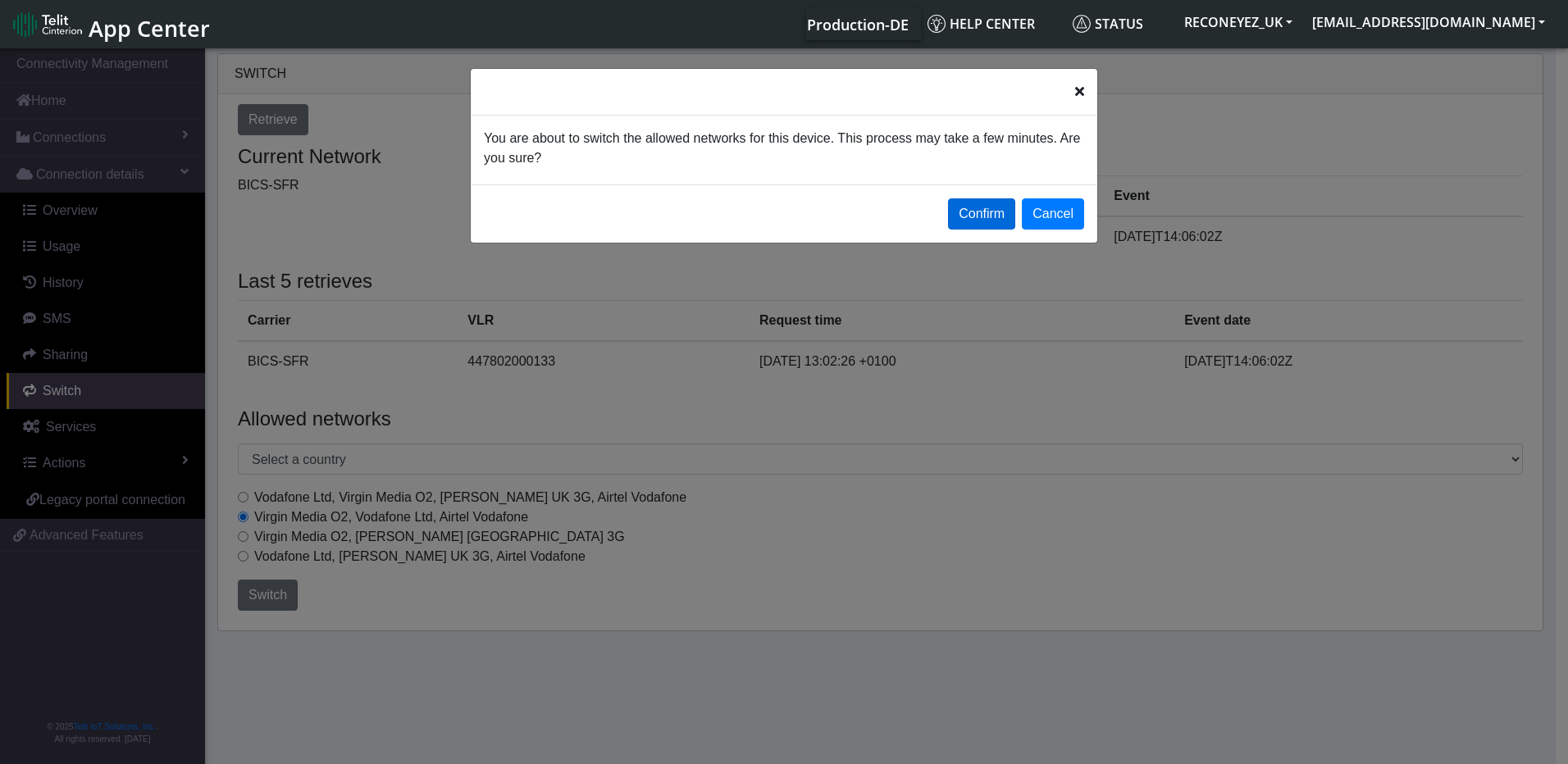
click at [981, 215] on button "Confirm" at bounding box center [982, 214] width 67 height 31
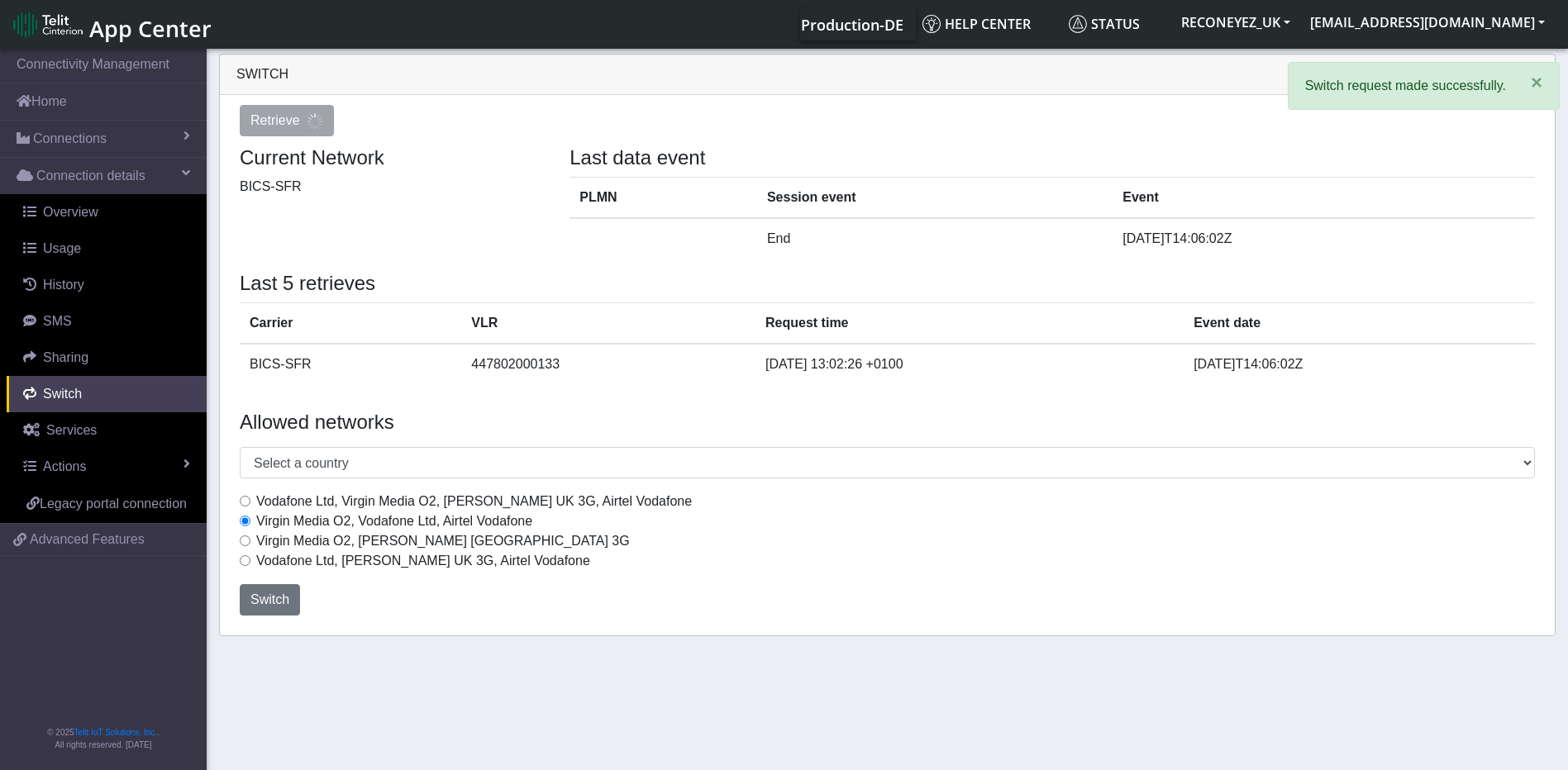
select select "[GEOGRAPHIC_DATA]"
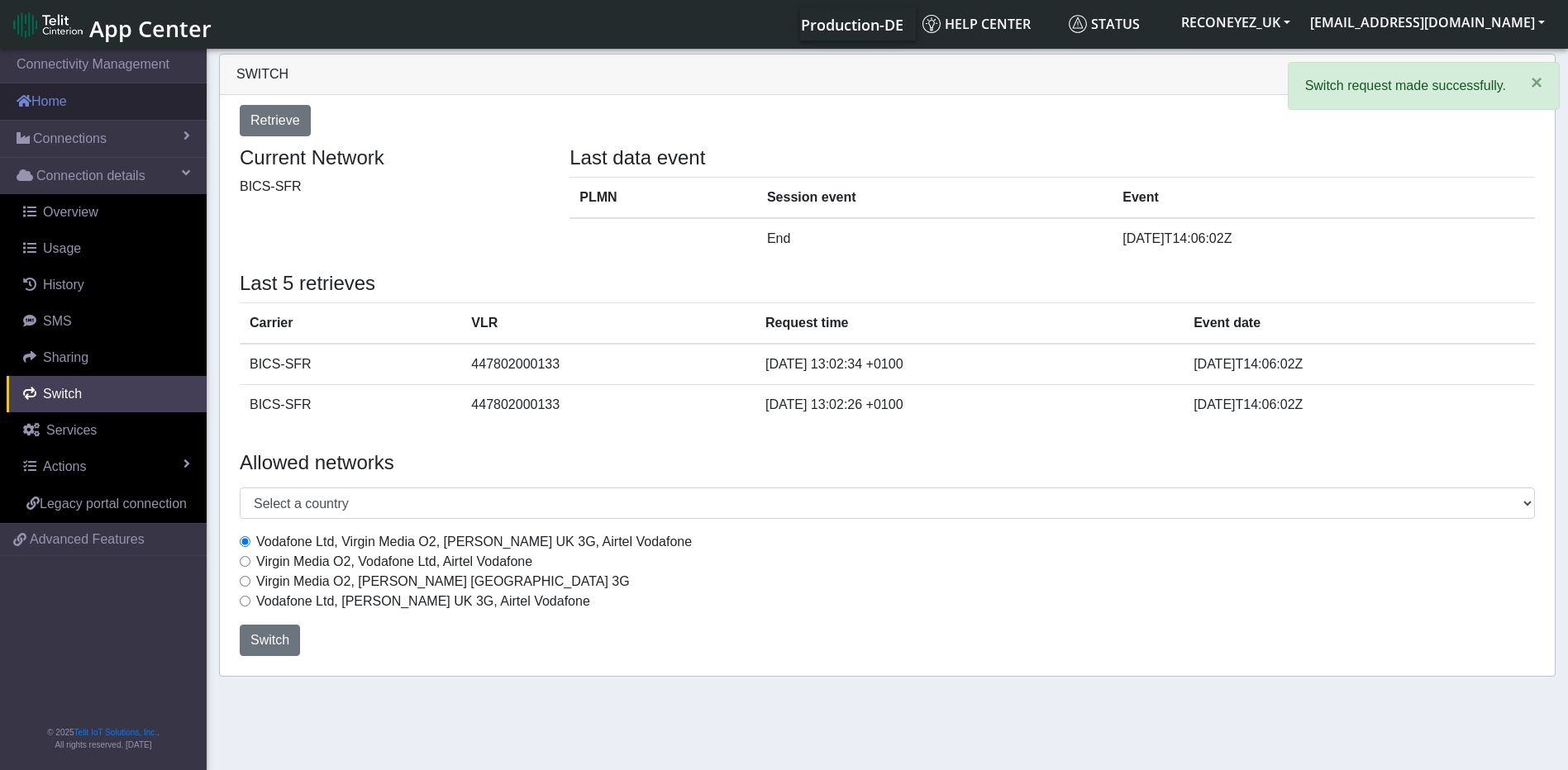
click at [57, 106] on link "Home" at bounding box center [103, 101] width 206 height 36
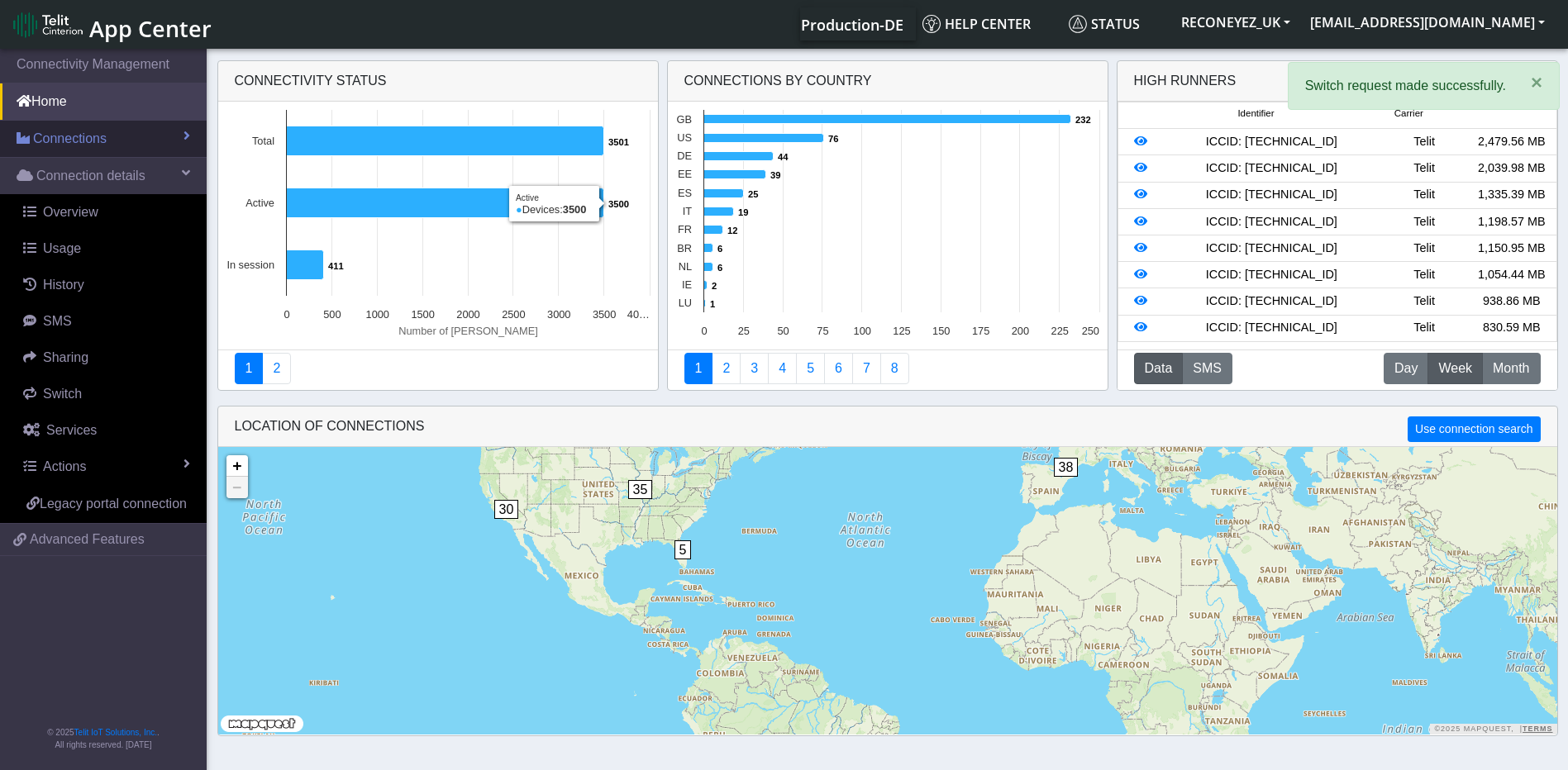
click at [94, 145] on span "Connections" at bounding box center [69, 139] width 74 height 19
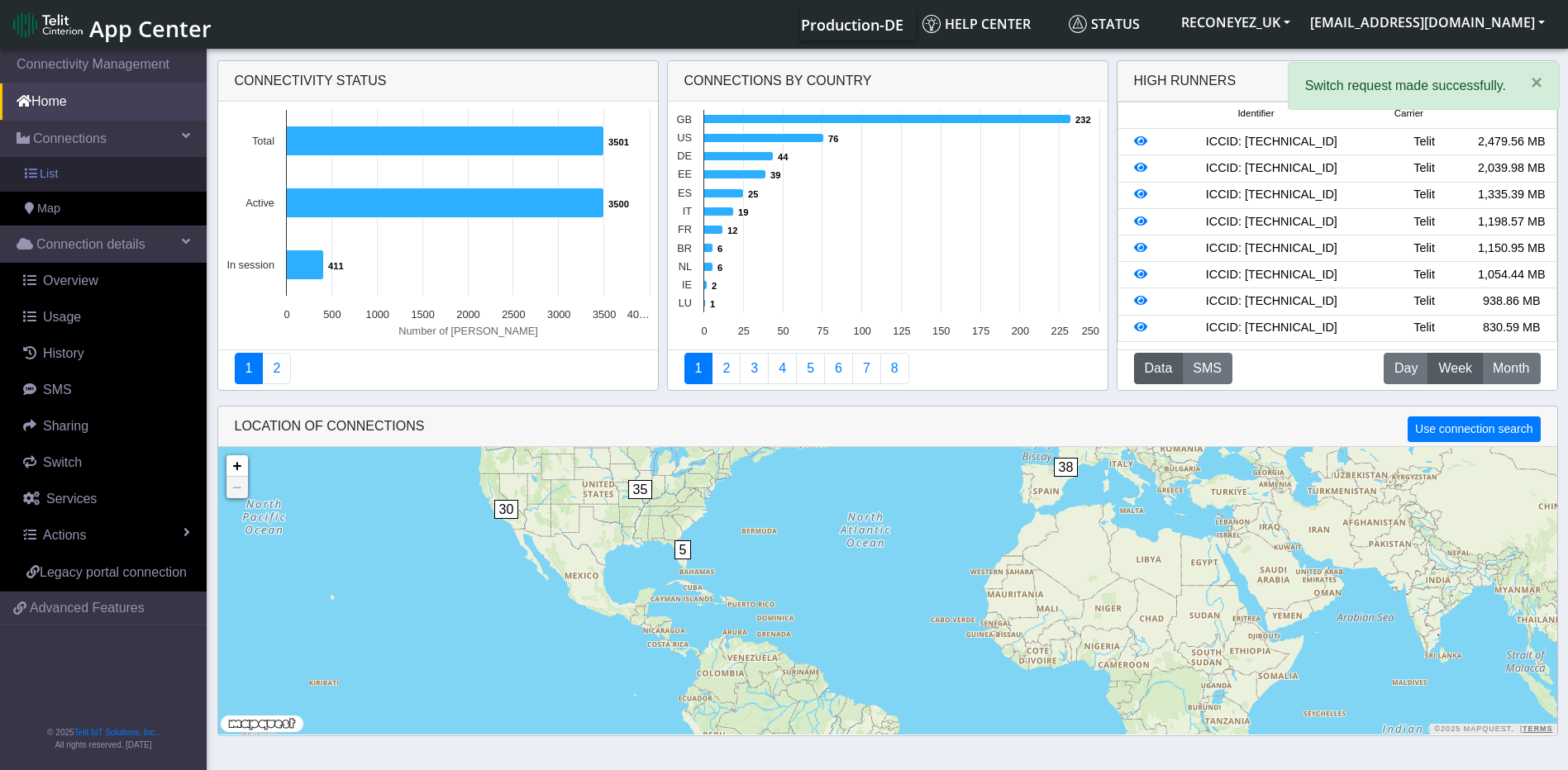
click at [74, 175] on link "List" at bounding box center [103, 174] width 206 height 35
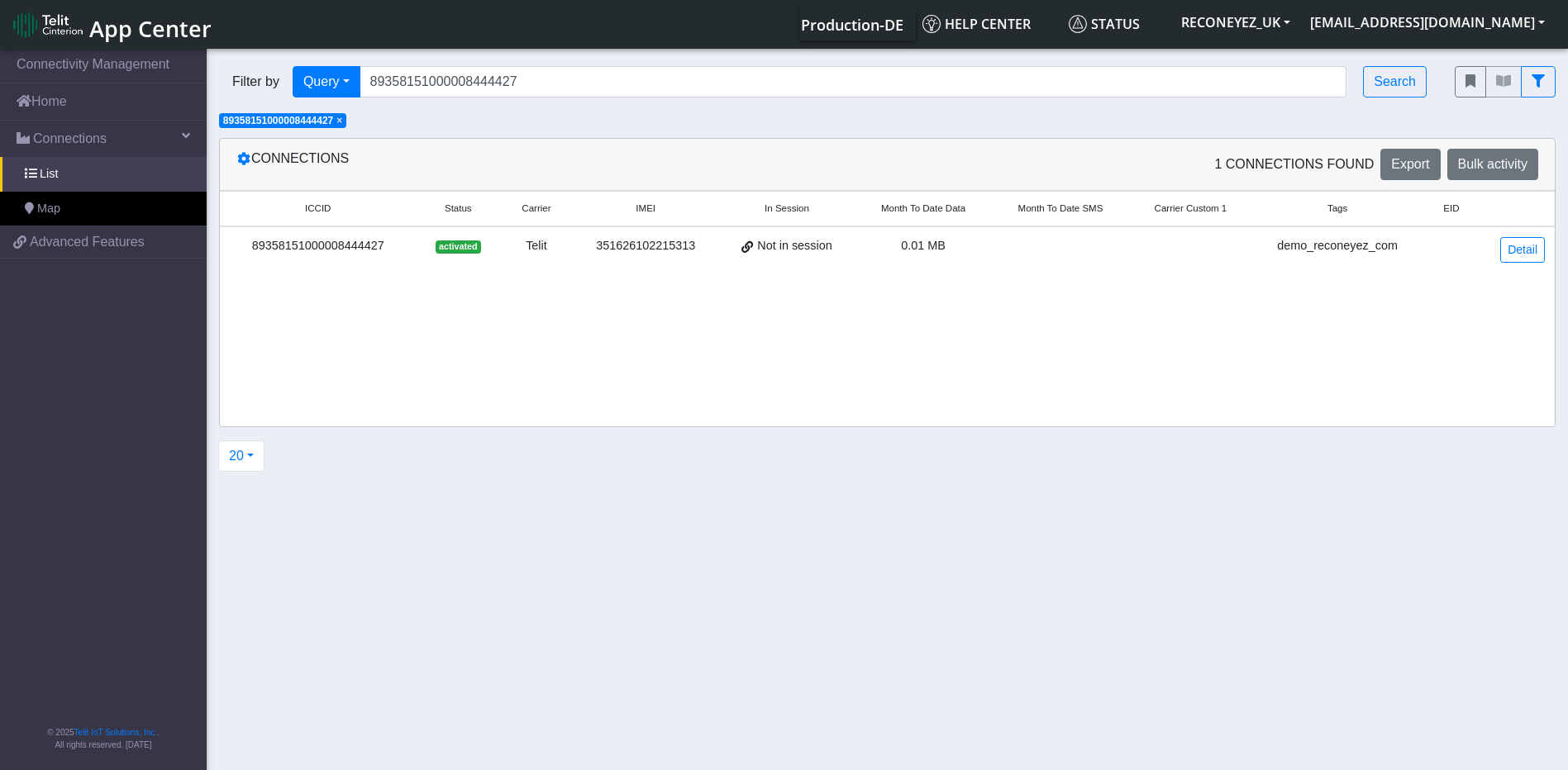
drag, startPoint x: 341, startPoint y: 123, endPoint x: 359, endPoint y: 115, distance: 19.7
click at [341, 123] on span "×" at bounding box center [339, 121] width 6 height 12
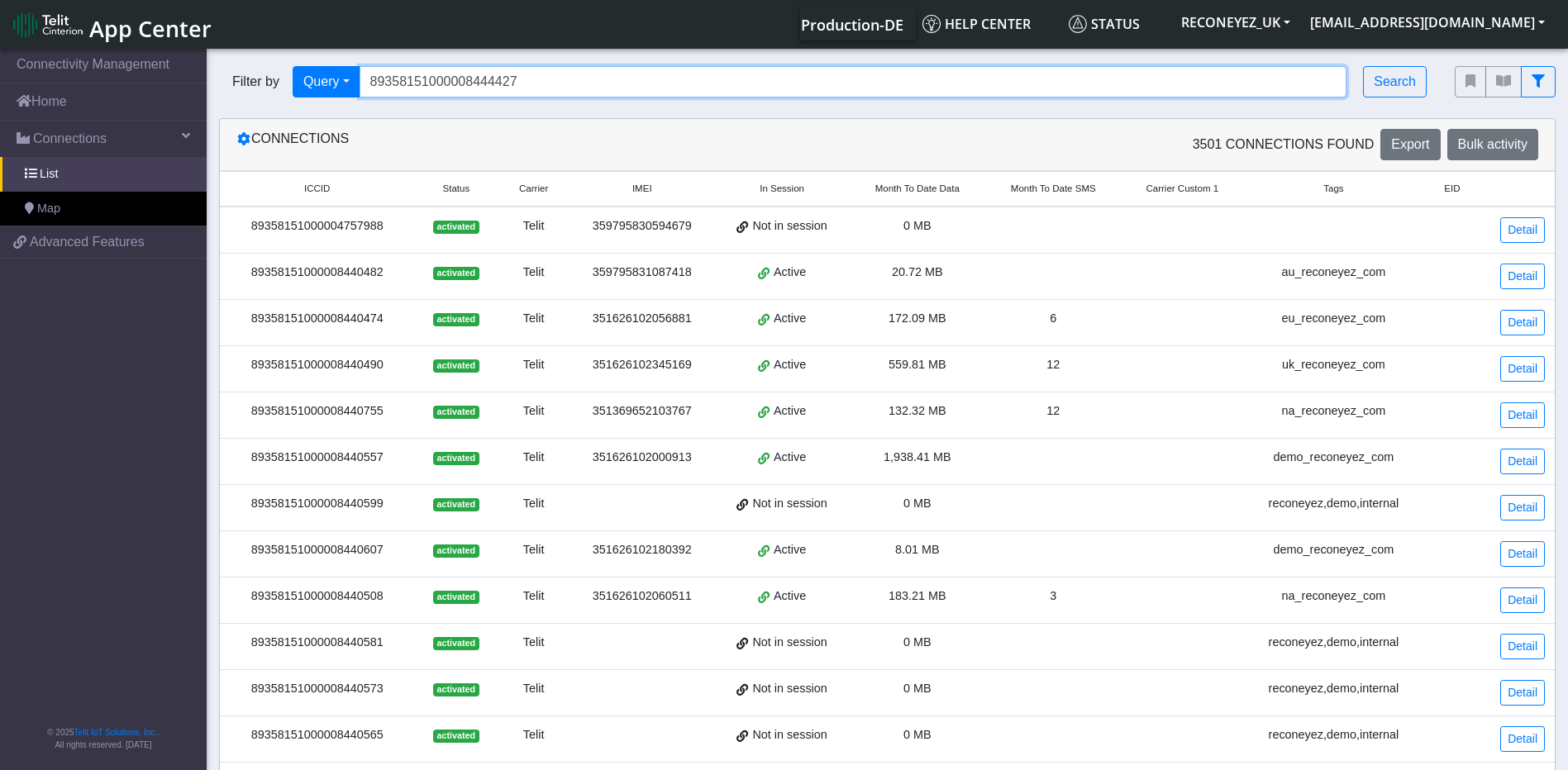
click at [1295, 87] on input "89358151000008444427" at bounding box center [853, 81] width 987 height 31
type input "8"
paste input "89358151000008444401"
type input "89358151000008444401"
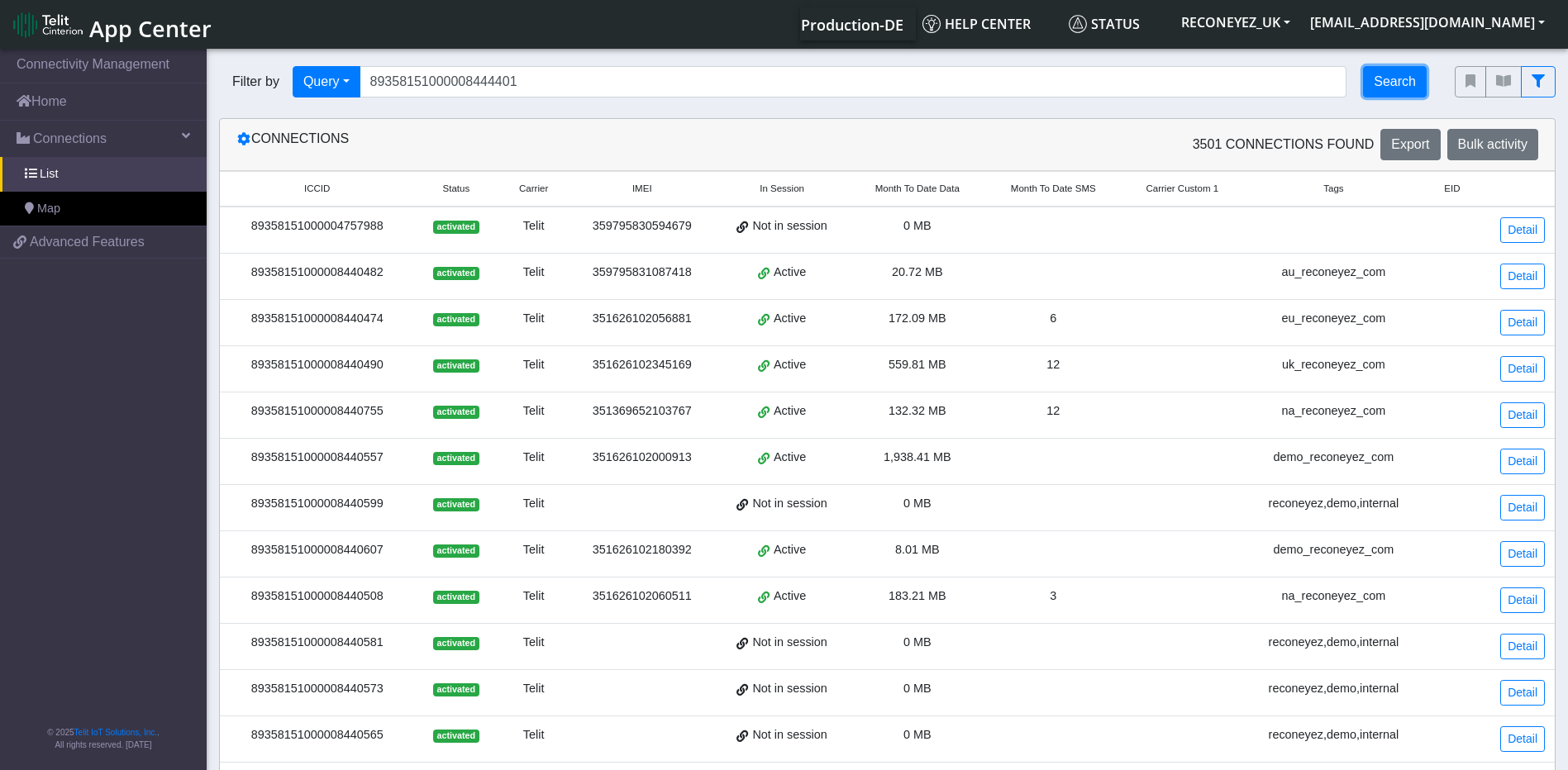
click at [1389, 82] on button "Search" at bounding box center [1394, 81] width 63 height 31
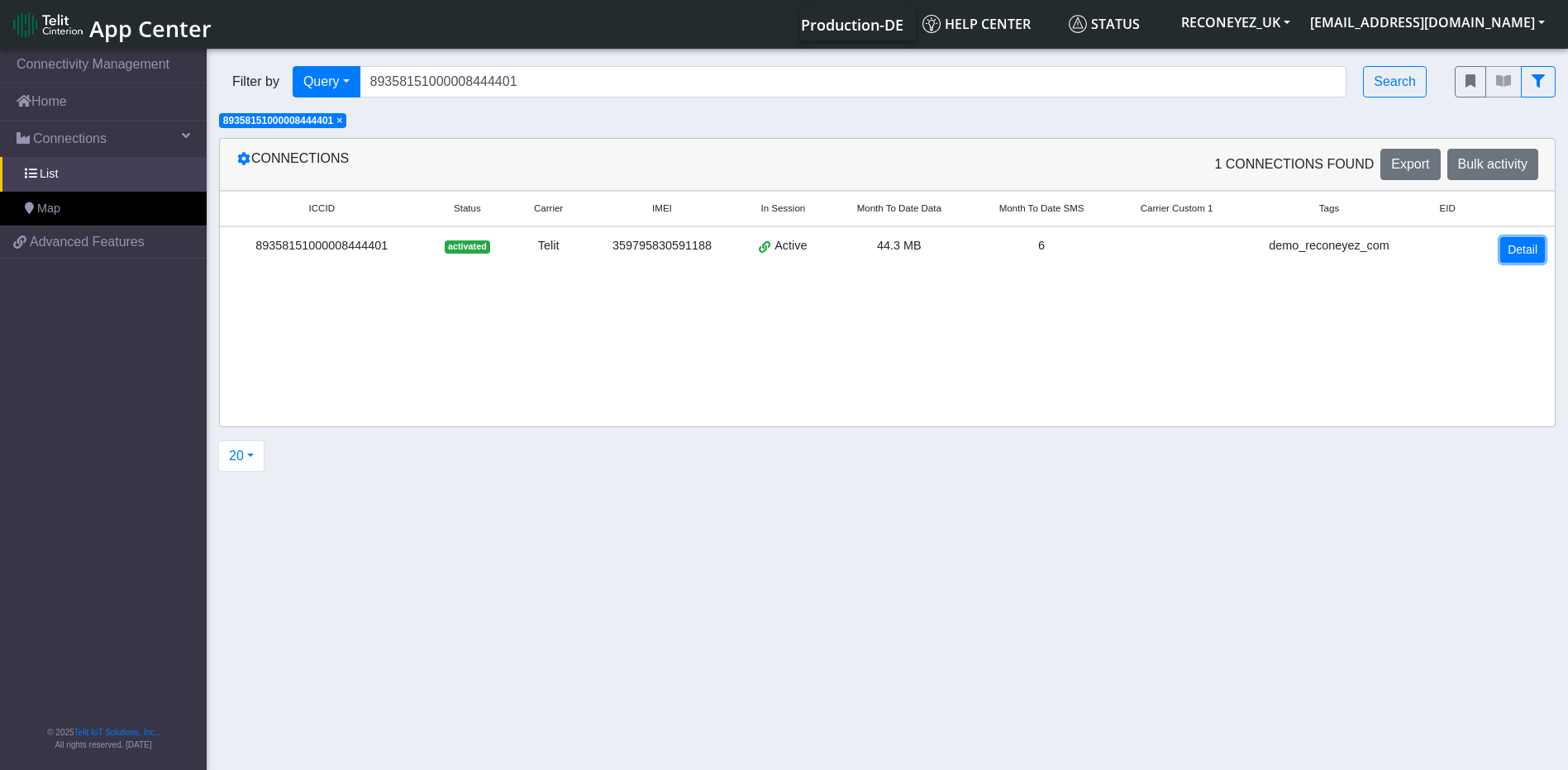
click at [1527, 248] on link "Detail" at bounding box center [1522, 250] width 45 height 25
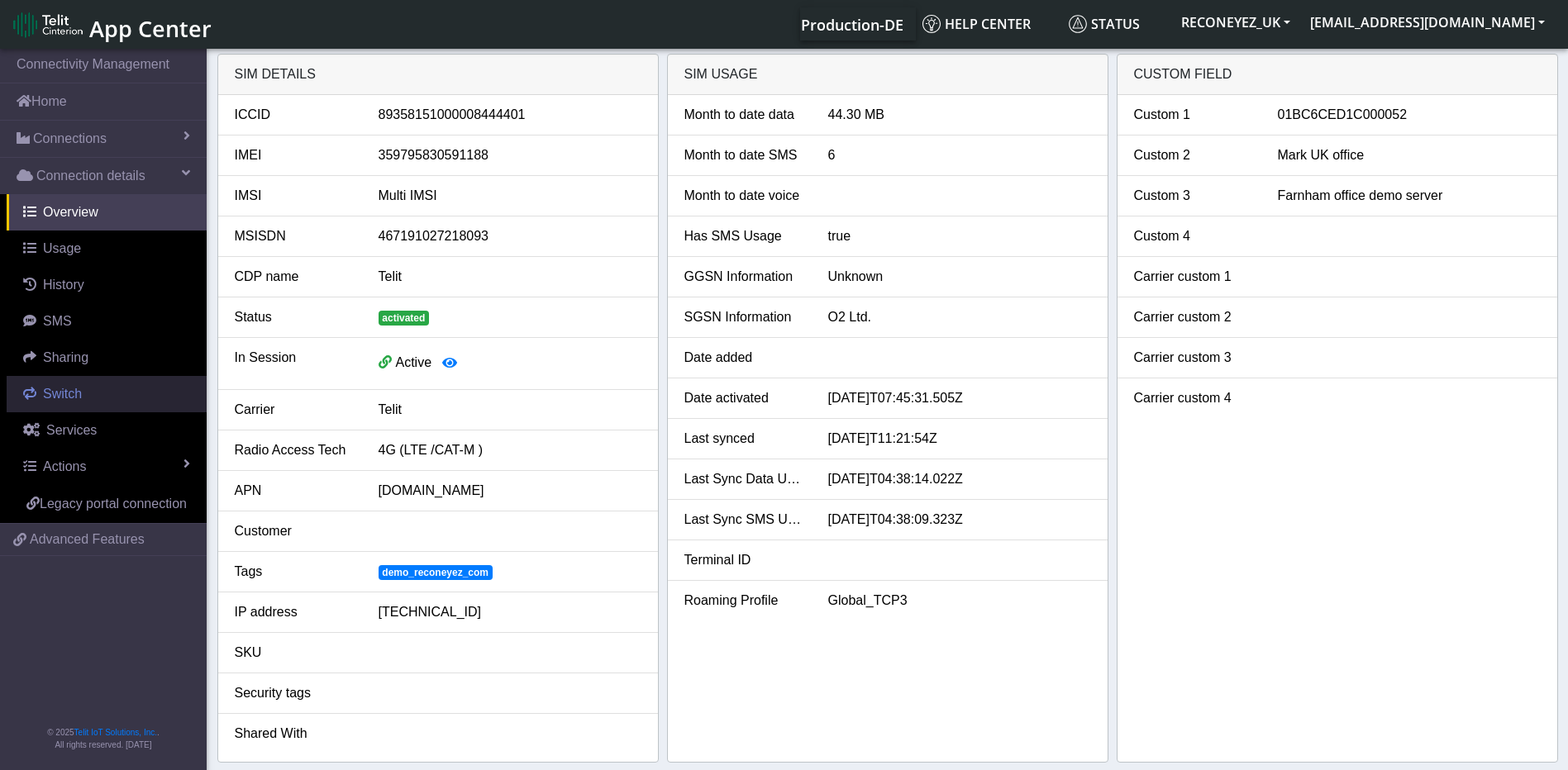
click at [87, 388] on link "Switch" at bounding box center [107, 394] width 200 height 36
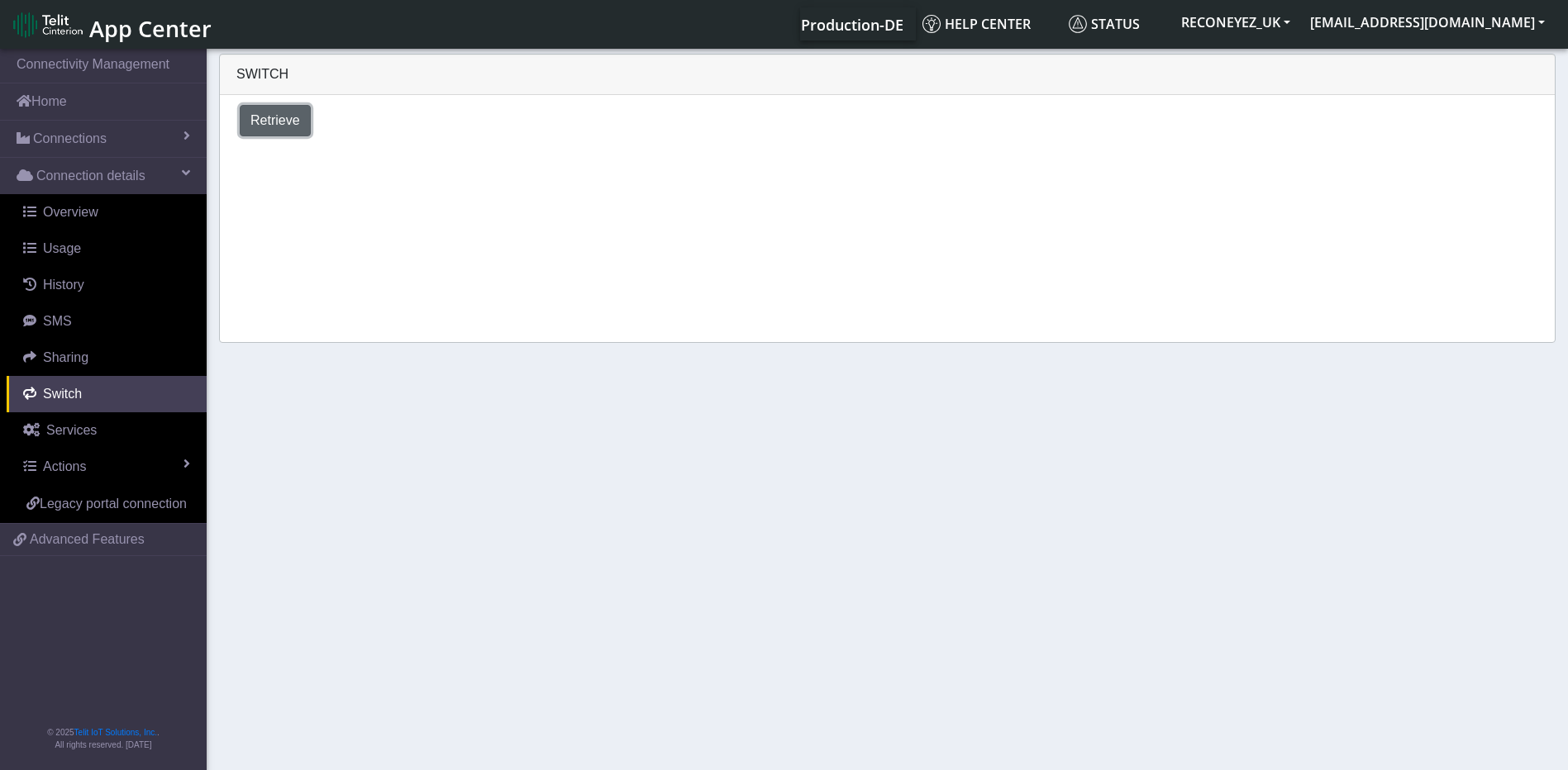
click at [262, 117] on span "Retrieve" at bounding box center [275, 120] width 50 height 14
select select "[GEOGRAPHIC_DATA]"
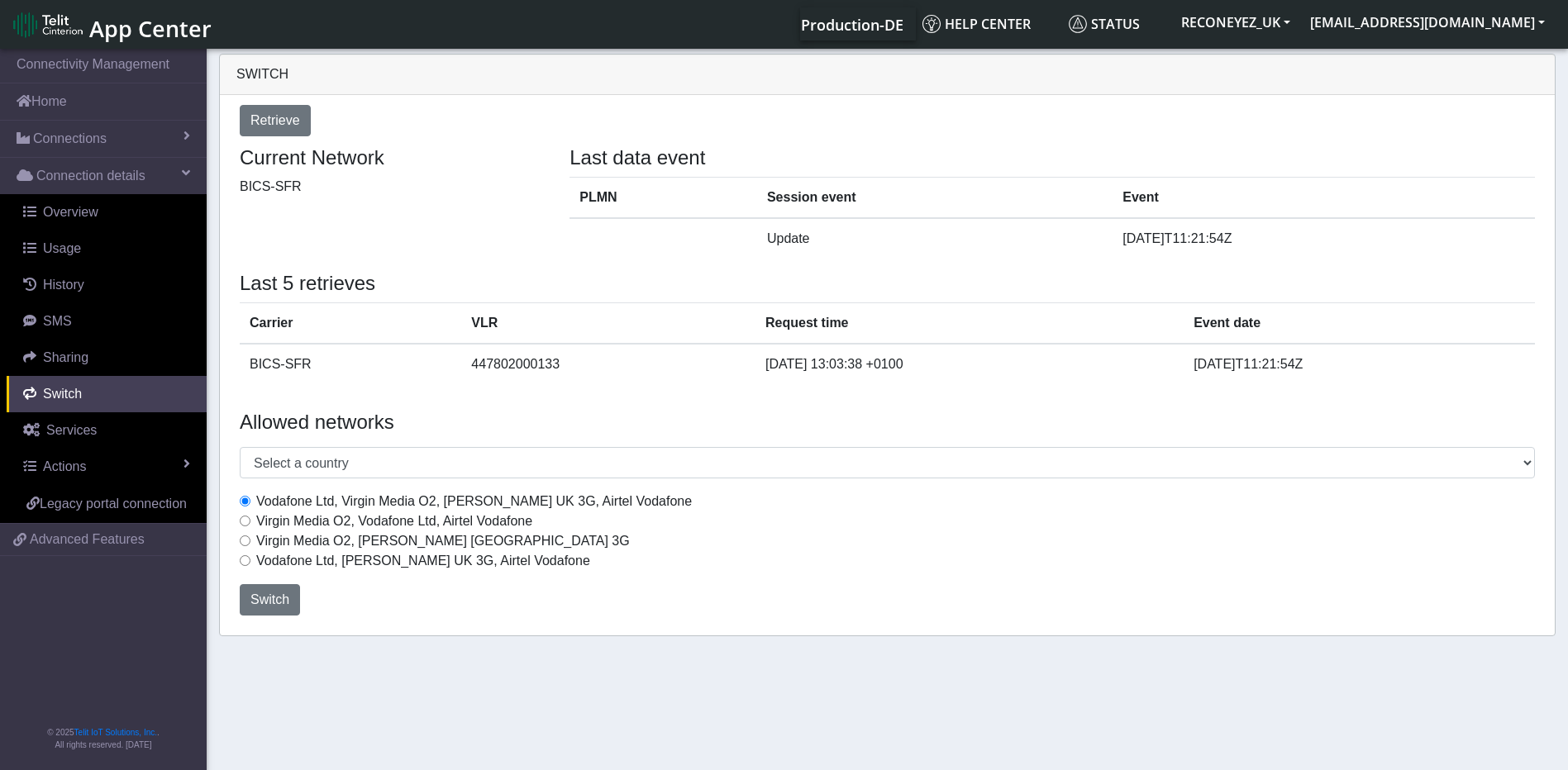
click at [395, 516] on label "Virgin Media O2, Vodafone Ltd, Airtel Vodafone" at bounding box center [394, 521] width 276 height 19
click at [250, 516] on input "Virgin Media O2, Vodafone Ltd, Airtel Vodafone" at bounding box center [245, 521] width 11 height 11
radio input "true"
click at [276, 600] on span "Switch" at bounding box center [270, 599] width 39 height 14
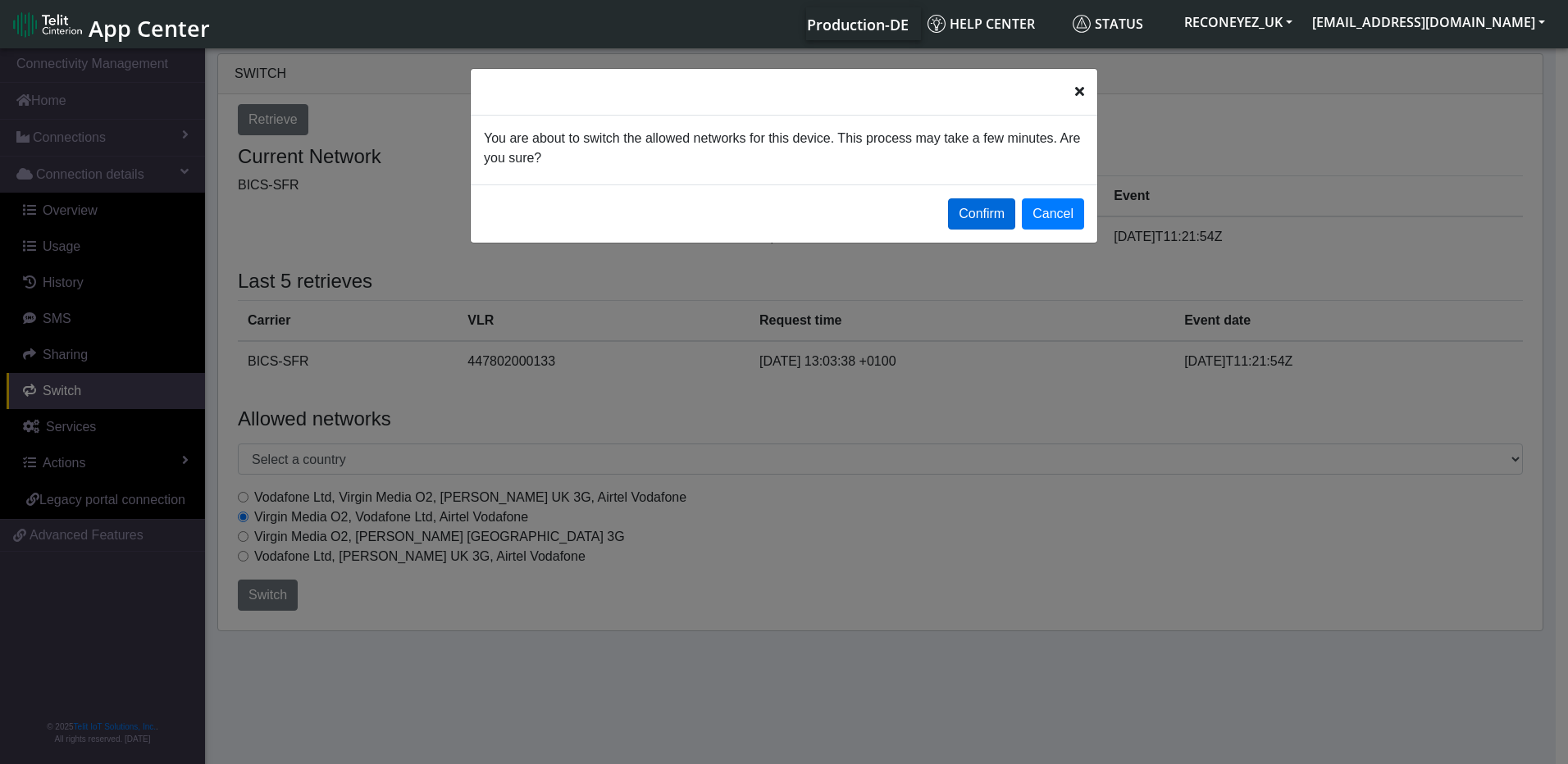
click at [993, 218] on button "Confirm" at bounding box center [982, 214] width 67 height 31
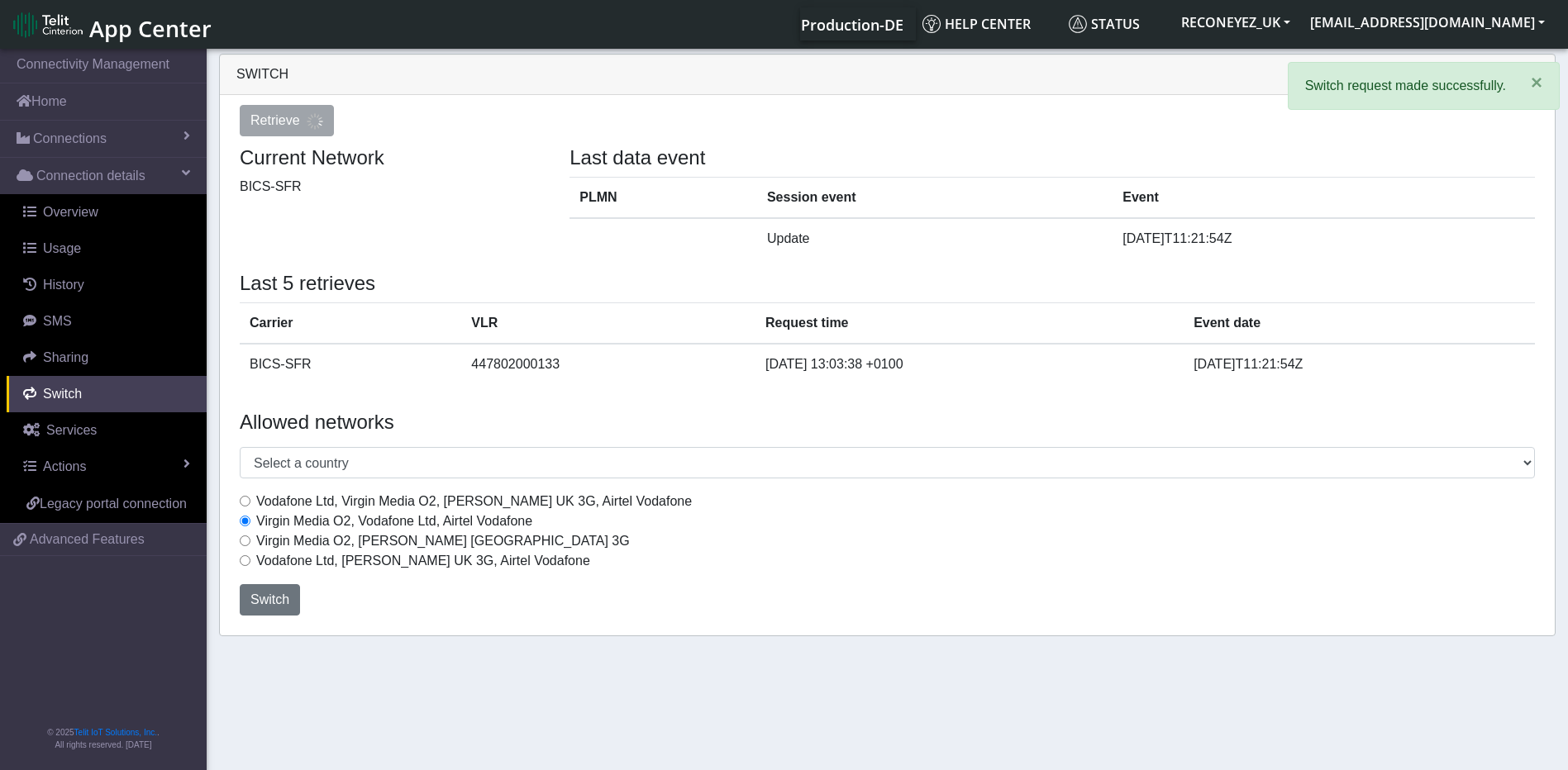
select select "[GEOGRAPHIC_DATA]"
